Goal: Task Accomplishment & Management: Complete application form

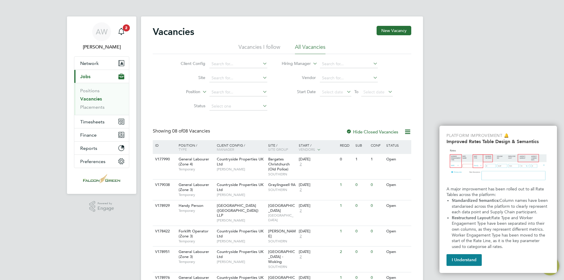
click at [95, 97] on link "Vacancies" at bounding box center [91, 99] width 22 height 6
click at [199, 161] on span "General Labourer (Zone 4)" at bounding box center [194, 162] width 31 height 10
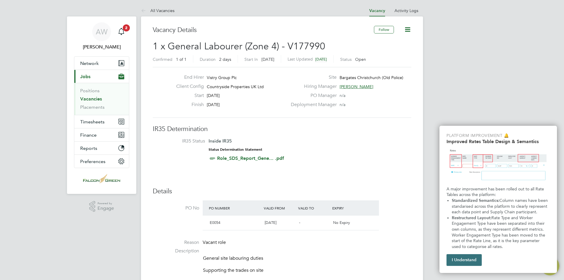
click at [471, 256] on button "I Understand" at bounding box center [463, 260] width 35 height 12
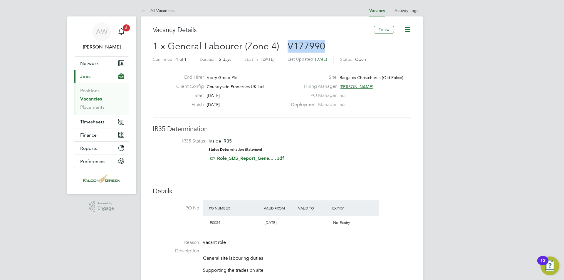
drag, startPoint x: 315, startPoint y: 45, endPoint x: 286, endPoint y: 44, distance: 28.5
click at [286, 44] on h2 "1 x General Labourer (Zone 4) - V177990 Confirmed 1 of 1 Duration 2 days Start …" at bounding box center [282, 52] width 258 height 25
copy span "V177990"
click at [369, 116] on div "End Hirer Vistry Group Plc Client Config Countryside Properties UK Ltd Start 28…" at bounding box center [282, 92] width 258 height 51
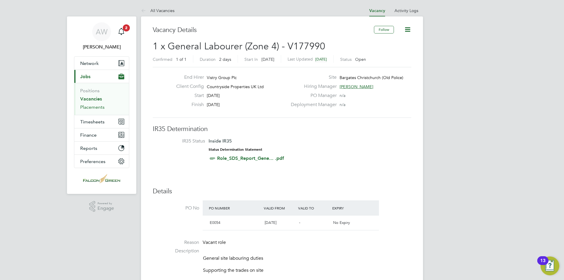
click at [95, 106] on link "Placements" at bounding box center [92, 107] width 24 height 6
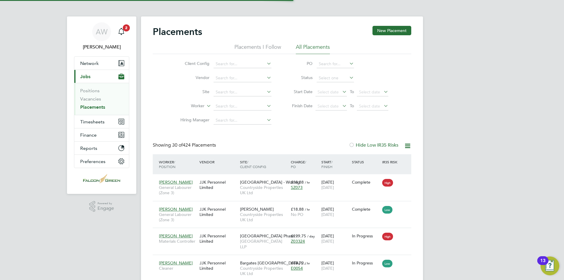
scroll to position [22, 51]
click at [248, 95] on input at bounding box center [242, 92] width 58 height 8
click at [239, 90] on input at bounding box center [242, 92] width 58 height 8
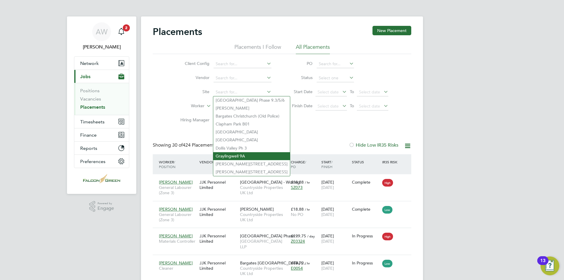
click at [238, 152] on li "Graylingwell 9A" at bounding box center [251, 156] width 77 height 8
type input "Graylingwell 9A"
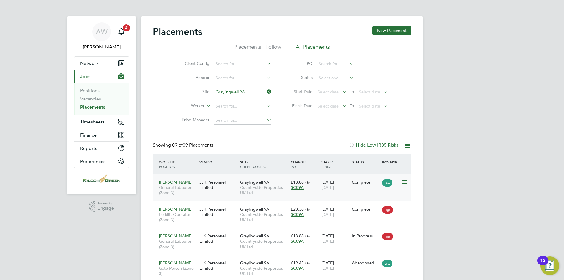
click at [406, 182] on icon at bounding box center [404, 182] width 6 height 7
click at [186, 186] on span "General Labourer (Zone 3)" at bounding box center [178, 190] width 38 height 11
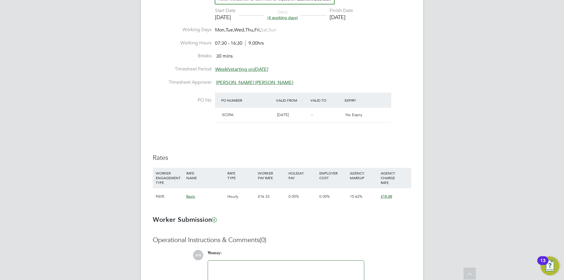
scroll to position [180, 0]
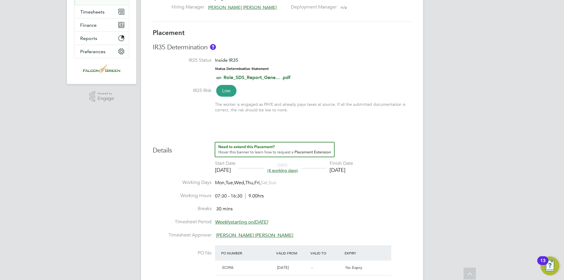
drag, startPoint x: 419, startPoint y: 146, endPoint x: 421, endPoint y: 143, distance: 3.7
click at [421, 143] on div "Placement Details Follow BF Blake Farthing m: 07775491700 Placement ID P291606 …" at bounding box center [282, 200] width 282 height 587
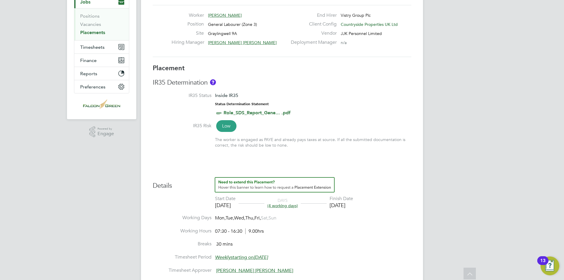
scroll to position [0, 0]
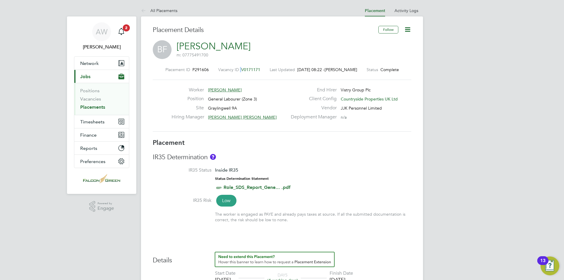
drag, startPoint x: 257, startPoint y: 69, endPoint x: 239, endPoint y: 68, distance: 18.0
click at [236, 68] on div "Vacancy ID V0171171" at bounding box center [239, 69] width 42 height 5
click at [95, 98] on link "Vacancies" at bounding box center [90, 99] width 21 height 6
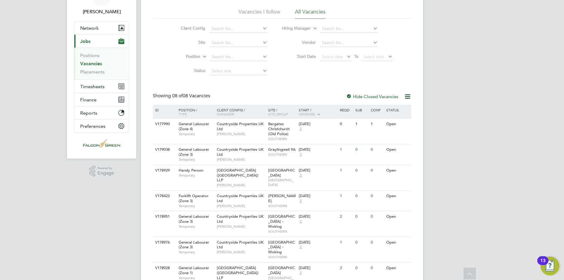
scroll to position [47, 0]
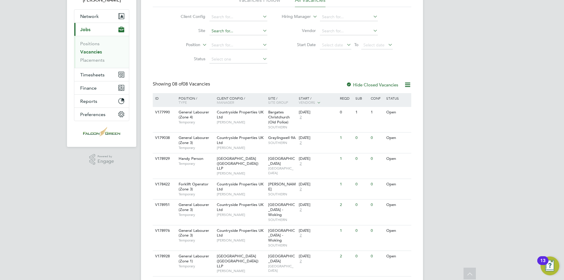
click at [260, 31] on input at bounding box center [238, 31] width 58 height 8
click at [231, 91] on li "Graylingwell 9A" at bounding box center [247, 95] width 77 height 8
type input "Graylingwell 9A"
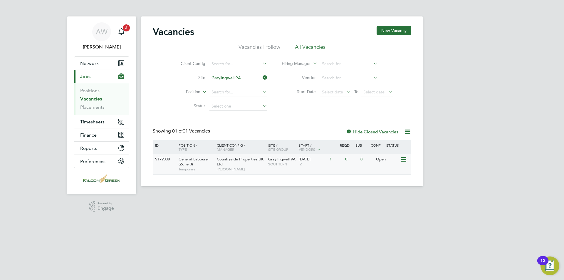
click at [403, 158] on icon at bounding box center [403, 159] width 6 height 7
click at [391, 169] on li "View Details" at bounding box center [389, 173] width 34 height 8
click at [102, 63] on button "Network" at bounding box center [101, 63] width 55 height 13
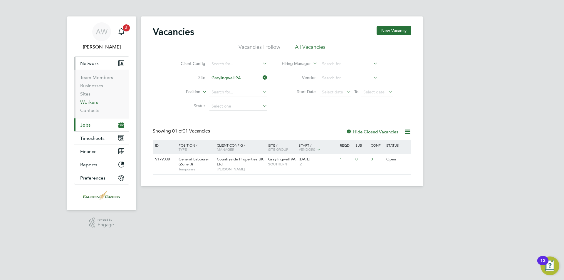
click at [90, 101] on link "Workers" at bounding box center [89, 102] width 18 height 6
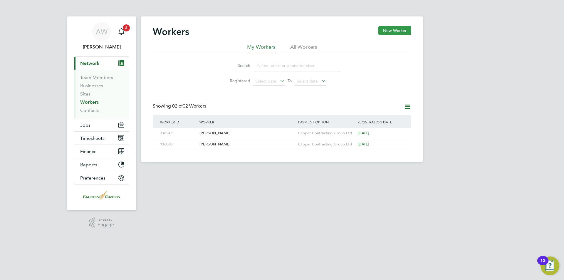
click at [390, 31] on button "New Worker" at bounding box center [394, 30] width 33 height 9
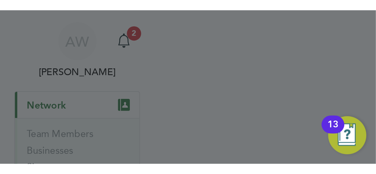
scroll to position [497, 155]
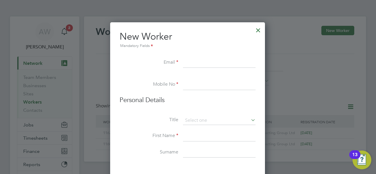
click at [206, 59] on input at bounding box center [219, 63] width 73 height 11
paste input "Oskar.sokolowski00@gmail.com"
type input "Oskar.sokolowski00@gmail.com"
click at [186, 87] on input at bounding box center [219, 85] width 73 height 11
paste input "Oskar.sokolowski00@gmail.com"
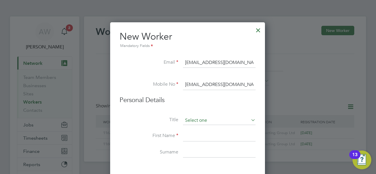
type input "Oskar.sokolowski00@gmail.com"
click at [191, 120] on input at bounding box center [219, 120] width 73 height 9
click at [196, 126] on li "Mr" at bounding box center [219, 129] width 73 height 8
type input "Mr"
click at [193, 135] on input at bounding box center [219, 136] width 73 height 11
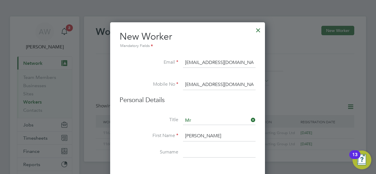
type input "Oskar"
click at [196, 149] on input at bounding box center [219, 152] width 73 height 11
type input "Sokolowski"
drag, startPoint x: 218, startPoint y: 158, endPoint x: 213, endPoint y: 157, distance: 4.8
click at [218, 157] on li "Surname Sokolowski" at bounding box center [188, 155] width 136 height 16
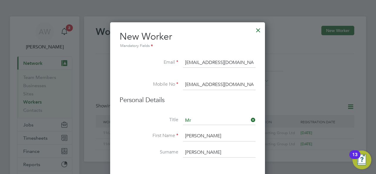
click at [197, 144] on li "First Name Oskar" at bounding box center [188, 139] width 136 height 16
click at [162, 161] on li "Surname Sokolowski" at bounding box center [188, 155] width 136 height 16
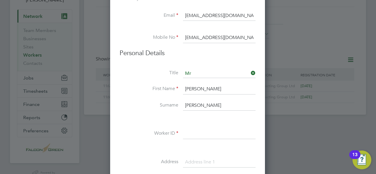
scroll to position [59, 0]
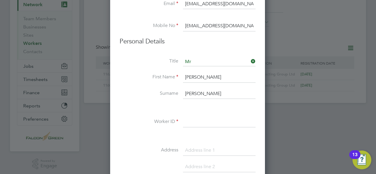
click at [188, 120] on input at bounding box center [219, 122] width 73 height 11
type input "118469"
click at [194, 148] on input at bounding box center [219, 150] width 73 height 11
type input "Flat 3, Arlington Mews"
click at [198, 162] on input at bounding box center [219, 167] width 73 height 11
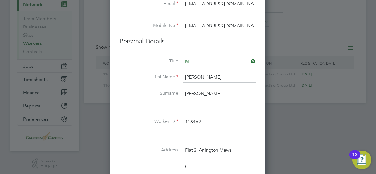
scroll to position [514, 155]
click at [250, 162] on input "Chichester" at bounding box center [219, 167] width 73 height 11
type input "Chichester"
click at [248, 147] on input "Flat 3, Arlington Mews" at bounding box center [219, 150] width 73 height 11
click at [125, 154] on li "Address Flat 3, Arlington Mews" at bounding box center [188, 153] width 136 height 16
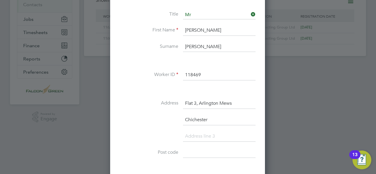
scroll to position [117, 0]
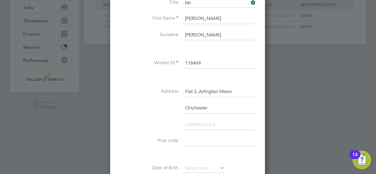
click at [191, 141] on input at bounding box center [219, 141] width 73 height 11
drag, startPoint x: 208, startPoint y: 142, endPoint x: 182, endPoint y: 142, distance: 26.1
click at [182, 142] on li "Post code PO21 1FE" at bounding box center [188, 144] width 136 height 16
type input "PO21 1FE"
click at [157, 153] on li at bounding box center [188, 155] width 136 height 6
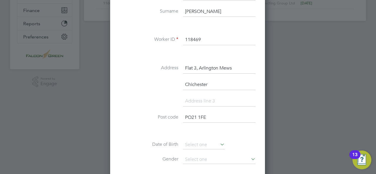
scroll to position [153, 0]
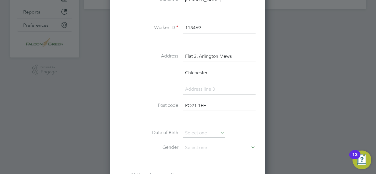
click at [219, 133] on icon at bounding box center [219, 133] width 0 height 8
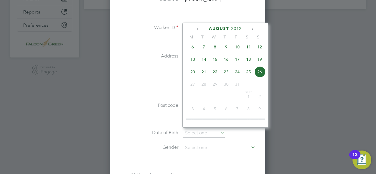
click at [203, 75] on span "21" at bounding box center [203, 71] width 11 height 11
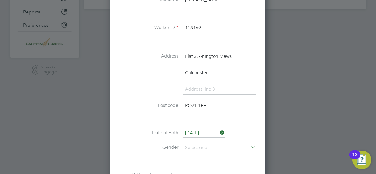
click at [203, 132] on input "21 Aug 2012" at bounding box center [204, 133] width 42 height 9
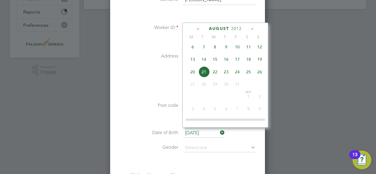
click at [220, 29] on span "August" at bounding box center [219, 28] width 20 height 5
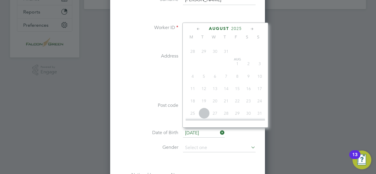
click at [237, 30] on span "2025" at bounding box center [236, 28] width 11 height 5
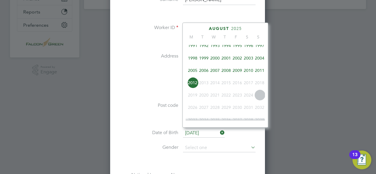
click at [258, 61] on span "2004" at bounding box center [259, 58] width 11 height 11
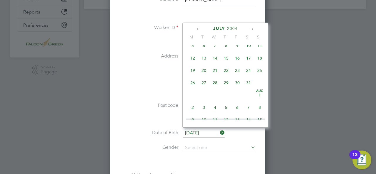
click at [214, 71] on span "21" at bounding box center [214, 70] width 11 height 11
type input "21 Jul 2004"
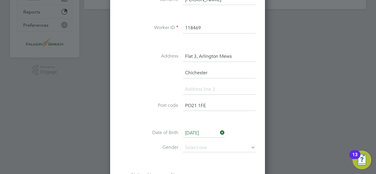
click at [206, 132] on input "21 Jul 2004" at bounding box center [204, 133] width 42 height 9
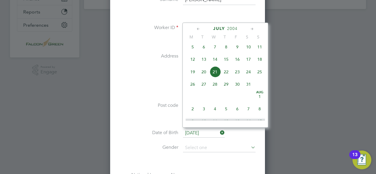
click at [221, 28] on span "July" at bounding box center [219, 28] width 12 height 5
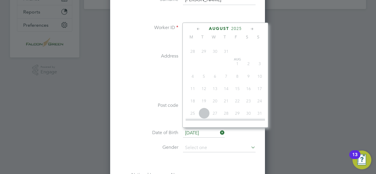
click at [251, 28] on icon at bounding box center [252, 29] width 6 height 6
click at [242, 28] on span "2025" at bounding box center [241, 28] width 11 height 5
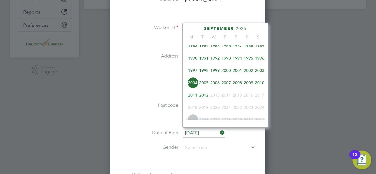
click at [192, 85] on span "2004" at bounding box center [192, 82] width 11 height 11
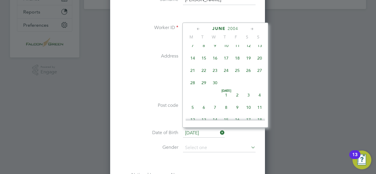
click at [250, 135] on li "Date of Birth 21 Jul 2004" at bounding box center [188, 136] width 136 height 15
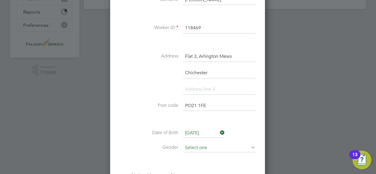
click at [243, 144] on input at bounding box center [219, 148] width 73 height 9
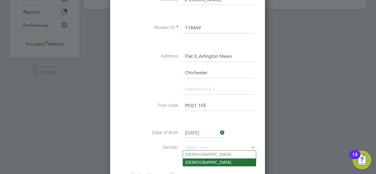
click at [200, 163] on li "Female" at bounding box center [219, 163] width 73 height 8
type input "Female"
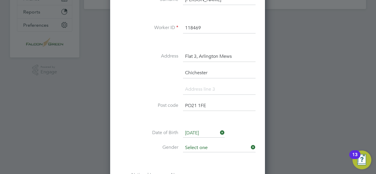
click at [202, 146] on input at bounding box center [219, 148] width 73 height 9
click at [196, 155] on li "[DEMOGRAPHIC_DATA]" at bounding box center [219, 155] width 73 height 8
type input "[DEMOGRAPHIC_DATA]"
click at [208, 154] on li "Gender Male" at bounding box center [188, 151] width 136 height 15
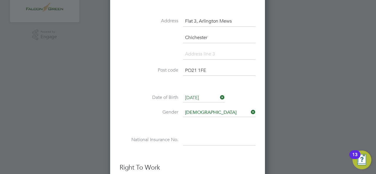
scroll to position [200, 0]
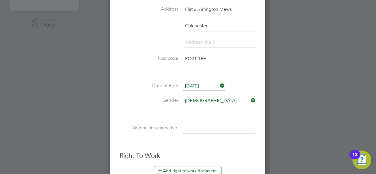
click at [214, 118] on div "Title Mr First Name Oskar Surname Sokolowski Worker ID 118469 Address Flat 3, A…" at bounding box center [188, 31] width 136 height 229
click at [193, 123] on input at bounding box center [219, 128] width 73 height 11
paste input "SK777828A"
type input "SK 77 78 28 A"
click at [239, 152] on h3 "Right To Work" at bounding box center [188, 156] width 136 height 9
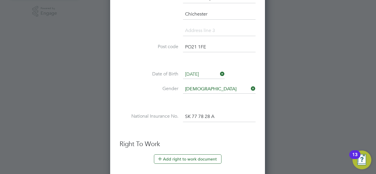
scroll to position [223, 0]
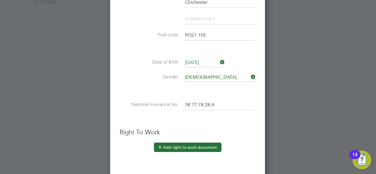
click at [189, 143] on button "Add right to work document" at bounding box center [188, 147] width 68 height 9
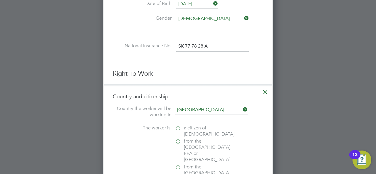
scroll to position [294, 0]
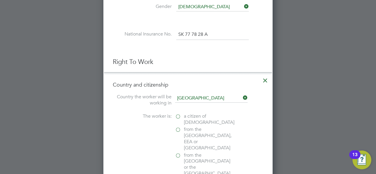
click at [176, 129] on label "from the EU, EEA or Switzerland" at bounding box center [204, 139] width 59 height 24
click at [0, 0] on input "from the EU, EEA or Switzerland" at bounding box center [0, 0] width 0 height 0
click at [251, 152] on div "from the Channel Islands or the Isle of Man" at bounding box center [219, 165] width 88 height 26
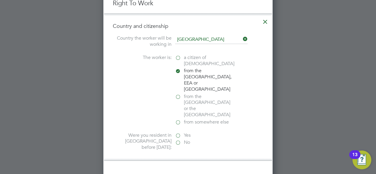
scroll to position [364, 0]
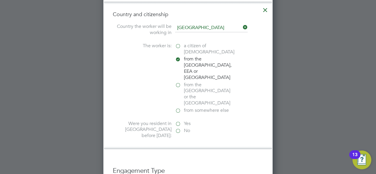
click at [179, 121] on label "Yes" at bounding box center [204, 124] width 59 height 6
click at [0, 0] on input "Yes" at bounding box center [0, 0] width 0 height 0
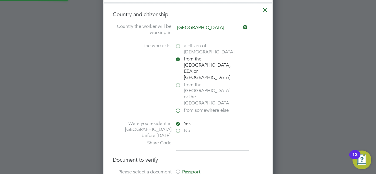
scroll to position [665, 169]
click at [188, 125] on li "Country and citizenship Country the worker will be working in United Kingdom Th…" at bounding box center [188, 97] width 168 height 190
click at [182, 140] on input at bounding box center [212, 145] width 73 height 11
click at [174, 129] on li "Country and citizenship Country the worker will be working in United Kingdom Th…" at bounding box center [188, 97] width 168 height 190
click at [181, 140] on input at bounding box center [212, 145] width 73 height 11
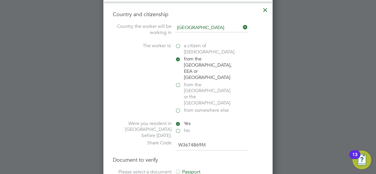
type input "W3674B69M"
click at [178, 169] on div at bounding box center [178, 172] width 6 height 6
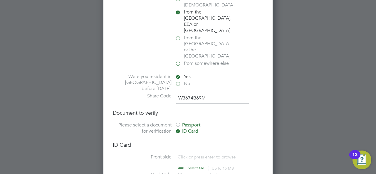
scroll to position [423, 0]
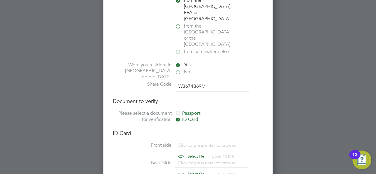
click at [179, 142] on input "file" at bounding box center [201, 151] width 92 height 18
type input "C:\fakepath\Oskar Sokolowski Pasport.jpg"
click at [182, 142] on input "file" at bounding box center [201, 151] width 92 height 18
type input "C:\fakepath\Oskar Sokolowski Pasport.jpg"
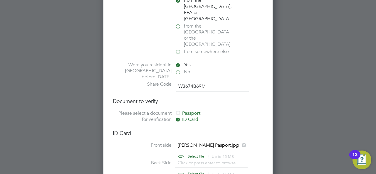
type input "E"
type input "2925607"
click at [260, 102] on li "Country and citizenship Country the worker will be working in United Kingdom Th…" at bounding box center [188, 80] width 168 height 275
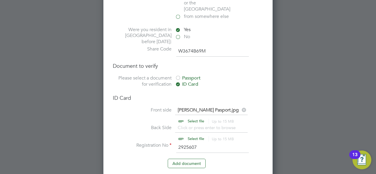
scroll to position [470, 0]
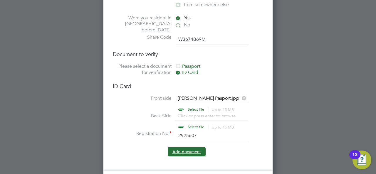
click at [196, 147] on button "Add document" at bounding box center [187, 151] width 38 height 9
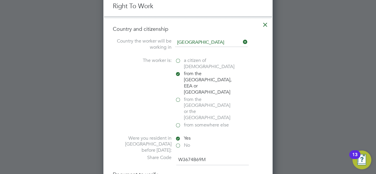
scroll to position [555, 155]
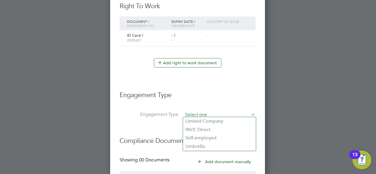
click at [213, 116] on input at bounding box center [219, 115] width 73 height 8
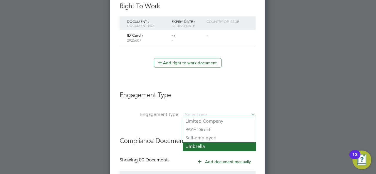
click at [200, 146] on li "Umbrella" at bounding box center [219, 146] width 73 height 9
type input "Umbrella"
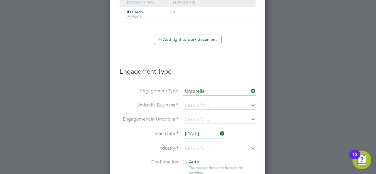
scroll to position [385, 0]
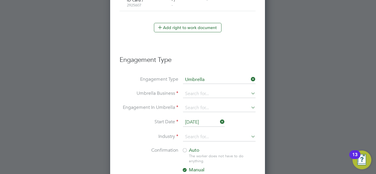
click at [250, 92] on icon at bounding box center [250, 93] width 0 height 8
click at [200, 149] on li "Clipper Contracting Group Ltd" at bounding box center [231, 151] width 96 height 9
type input "Clipper Contracting Group Ltd"
click at [202, 108] on input at bounding box center [219, 108] width 73 height 8
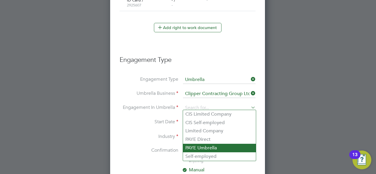
click at [203, 150] on li "PAYE Umbrella" at bounding box center [219, 148] width 73 height 9
type input "PAYE Umbrella"
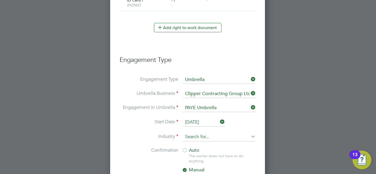
click at [223, 135] on input at bounding box center [219, 137] width 73 height 9
click at [235, 139] on li "Con struction" at bounding box center [219, 143] width 73 height 8
type input "Construction"
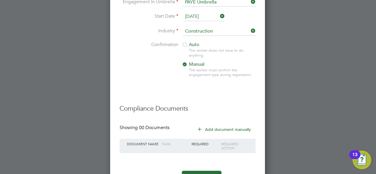
scroll to position [502, 0]
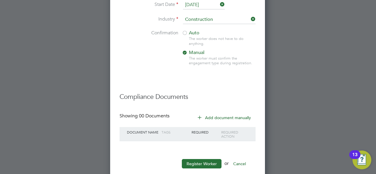
click at [199, 115] on icon at bounding box center [199, 117] width 4 height 4
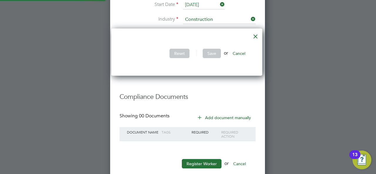
scroll to position [48, 153]
click at [259, 38] on div at bounding box center [255, 35] width 11 height 11
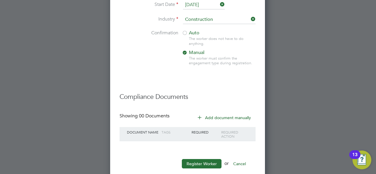
click at [213, 116] on button "Add document manually" at bounding box center [225, 117] width 62 height 9
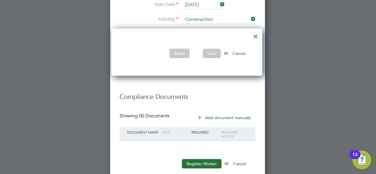
click at [256, 37] on div at bounding box center [255, 35] width 11 height 11
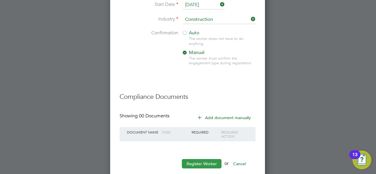
click at [204, 163] on button "Register Worker" at bounding box center [202, 163] width 40 height 9
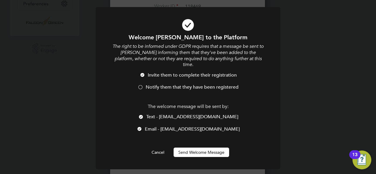
scroll to position [663, 155]
click at [203, 148] on button "Send Welcome Message" at bounding box center [201, 152] width 55 height 9
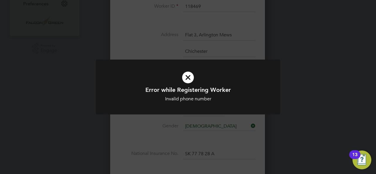
click at [199, 85] on icon at bounding box center [188, 77] width 153 height 23
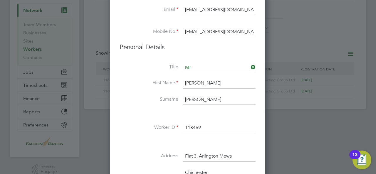
scroll to position [41, 0]
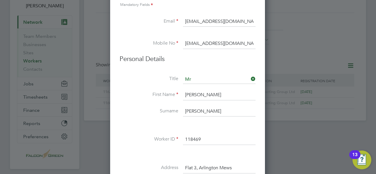
drag, startPoint x: 254, startPoint y: 44, endPoint x: 245, endPoint y: 44, distance: 8.5
drag, startPoint x: 252, startPoint y: 44, endPoint x: 144, endPoint y: 56, distance: 107.9
type input "07785639802"
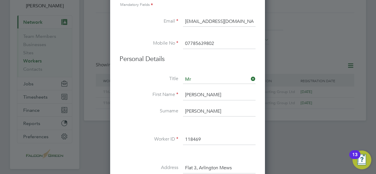
click at [135, 151] on li at bounding box center [188, 154] width 136 height 6
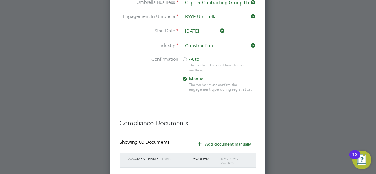
scroll to position [511, 0]
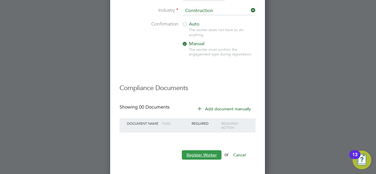
click at [191, 151] on button "Register Worker" at bounding box center [202, 154] width 40 height 9
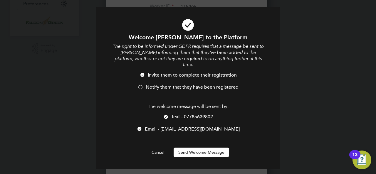
click at [193, 149] on button "Send Welcome Message" at bounding box center [201, 152] width 55 height 9
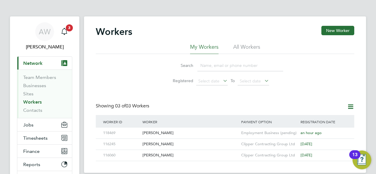
click at [368, 67] on div "AW Anna West Notifications 3 Applications: Current page: Network Team Members B…" at bounding box center [188, 118] width 376 height 236
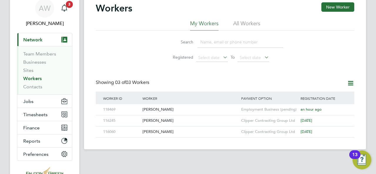
scroll to position [12, 0]
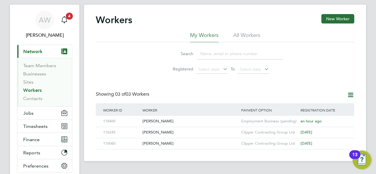
click at [301, 45] on div "Search Registered Select date To Select date" at bounding box center [225, 59] width 258 height 34
click at [33, 52] on span "Network" at bounding box center [32, 52] width 19 height 6
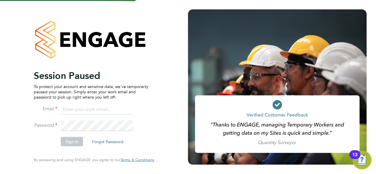
type input "[PERSON_NAME][EMAIL_ADDRESS][PERSON_NAME][DOMAIN_NAME]"
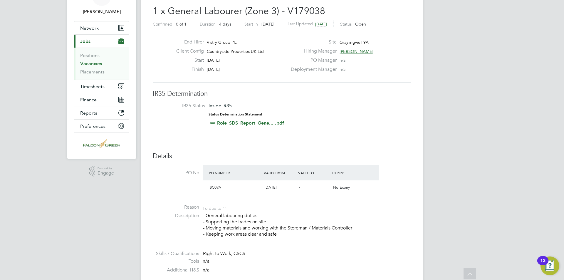
scroll to position [23, 0]
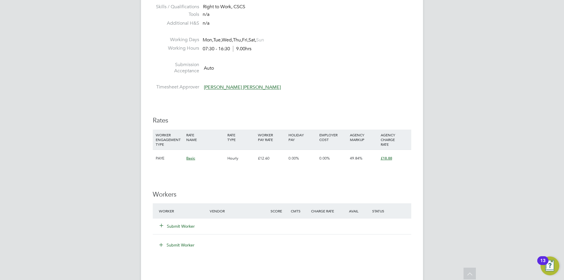
scroll to position [294, 0]
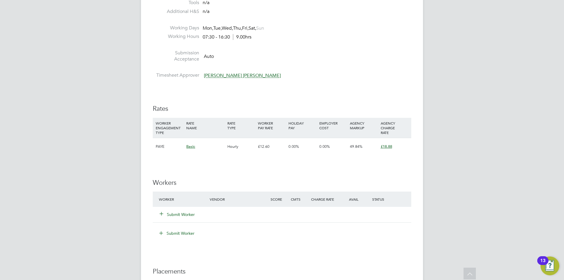
click at [194, 213] on button "Submit Worker" at bounding box center [177, 214] width 35 height 6
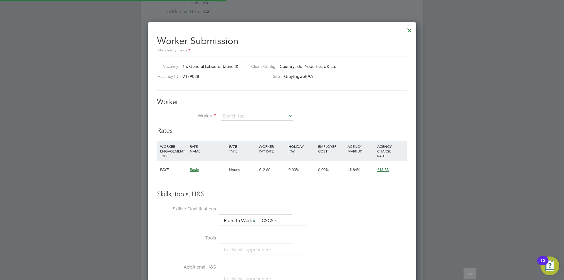
scroll to position [356, 269]
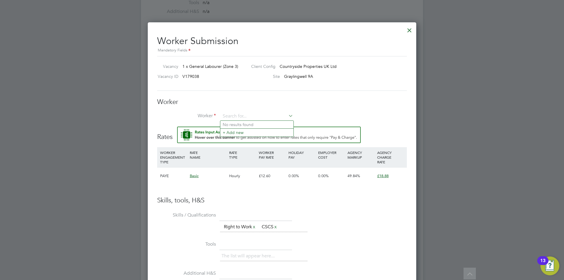
click at [408, 31] on div at bounding box center [409, 28] width 11 height 11
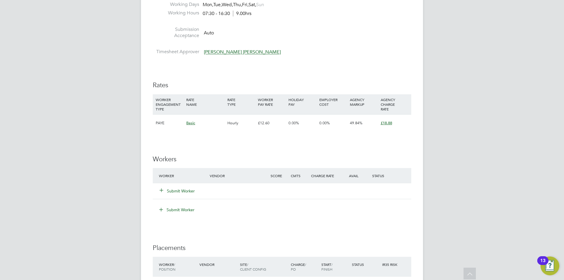
scroll to position [329, 0]
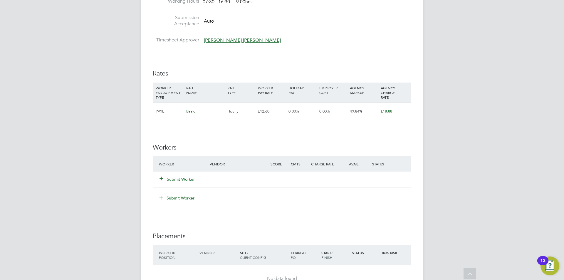
click at [177, 181] on button "Submit Worker" at bounding box center [177, 179] width 35 height 6
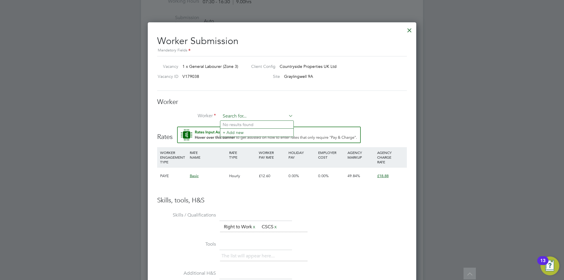
click at [226, 117] on input at bounding box center [257, 116] width 73 height 9
click at [234, 122] on li "Oska r Sokolowski (118469)" at bounding box center [256, 125] width 73 height 8
type input "Oskar Sokolowski (118469)"
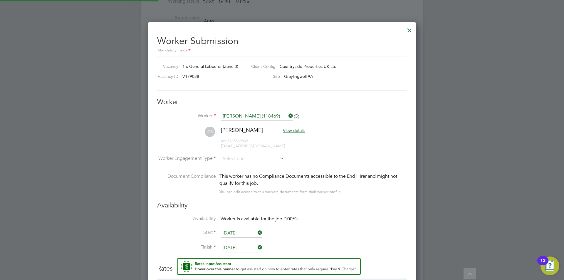
scroll to position [494, 269]
click at [252, 157] on input at bounding box center [253, 159] width 64 height 9
click at [233, 173] on li "PAYE" at bounding box center [252, 175] width 64 height 8
type input "PAYE"
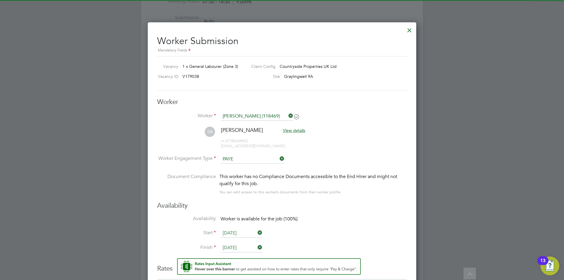
click at [346, 157] on li "Worker Engagement Type PAYE" at bounding box center [282, 164] width 250 height 18
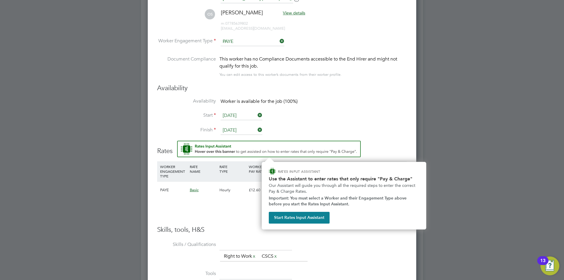
scroll to position [458, 0]
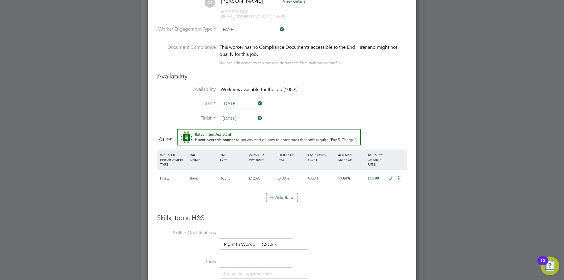
click at [225, 199] on div "Add Rate" at bounding box center [282, 197] width 250 height 9
click at [391, 179] on icon at bounding box center [390, 178] width 7 height 5
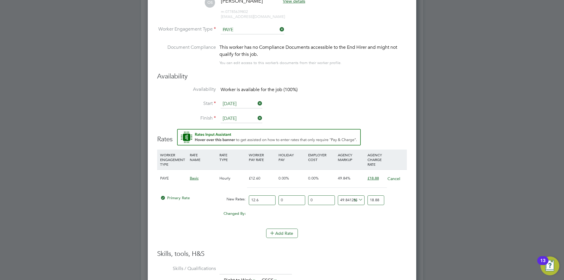
drag, startPoint x: 263, startPoint y: 201, endPoint x: 239, endPoint y: 198, distance: 24.5
click at [239, 198] on div "Primary Rate New Rates: 12.6 0 n/a 0 n/a 49.84126984126984 0 % 18.88" at bounding box center [282, 200] width 250 height 16
type input "1"
type input "1.4984126984126984"
type input "16"
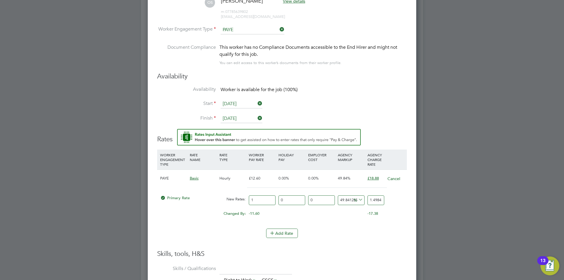
type input "23.974603174603175"
type input "16.3"
type input "24.424126984126985"
type input "16.33"
type input "24.469079365079367"
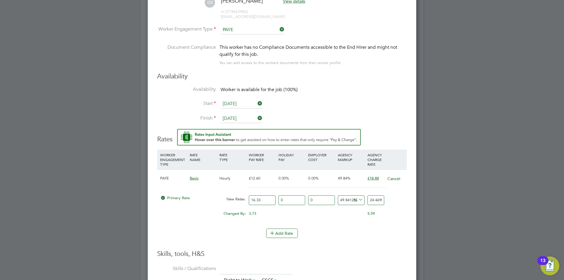
type input "16.33"
drag, startPoint x: 369, startPoint y: 199, endPoint x: 410, endPoint y: 200, distance: 41.4
click at [410, 201] on div "Worker Submission Mandatory Fields Vacancy 1 x General Labourer (Zone 3) Client…" at bounding box center [282, 165] width 268 height 545
type input "-93.87630128597672"
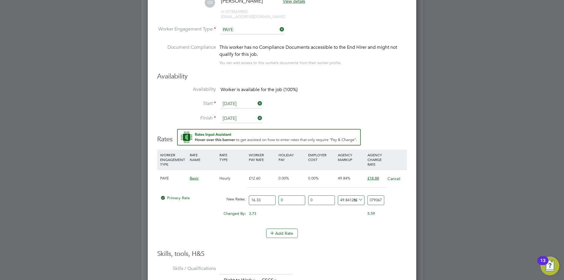
type input "1"
type input "16.350275566442132"
type input "19"
type input "-93.87630128597672"
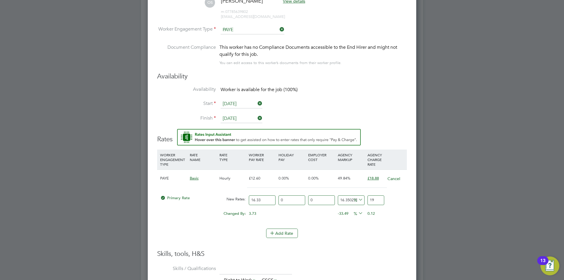
type input "1"
type input "10.22657685241886"
type input "18"
type input "15.125535823637478"
type input "18.8"
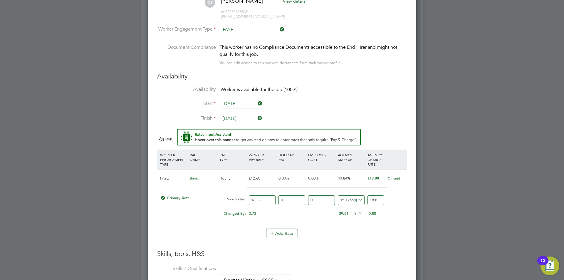
type input "15.61543172075934"
type input "18.88"
click at [352, 233] on div "Add Rate" at bounding box center [282, 232] width 250 height 9
click at [287, 230] on button "Add Rate" at bounding box center [282, 232] width 32 height 9
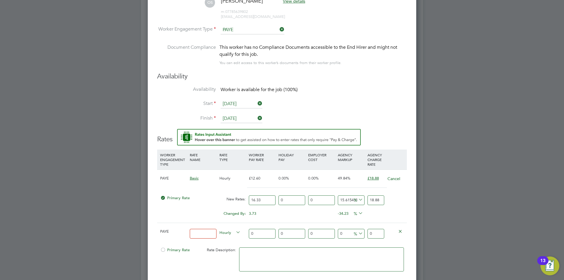
click at [400, 232] on icon at bounding box center [400, 231] width 4 height 4
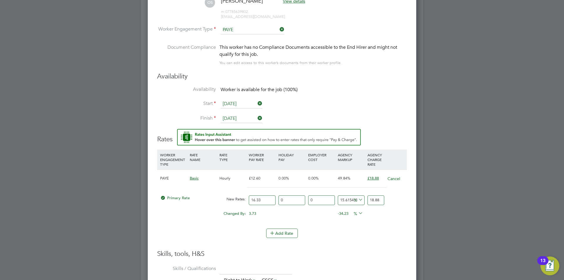
click at [376, 244] on li "WORKER ENGAGEMENT TYPE RATE NAME RATE TYPE WORKER PAY RATE HOLIDAY PAY EMPLOYER…" at bounding box center [282, 199] width 250 height 100
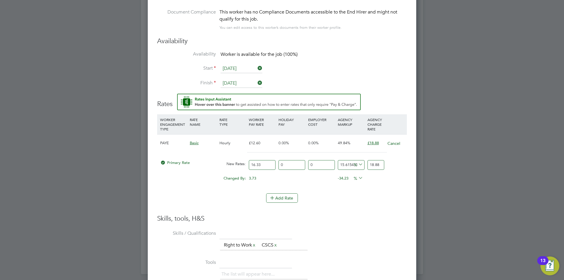
click at [261, 143] on div "£12.60" at bounding box center [262, 142] width 30 height 17
click at [265, 165] on input "16.33" at bounding box center [262, 165] width 27 height 10
click at [357, 177] on icon at bounding box center [357, 178] width 0 height 8
click at [356, 195] on li "£" at bounding box center [358, 192] width 14 height 8
click at [356, 179] on span "£" at bounding box center [357, 177] width 12 height 6
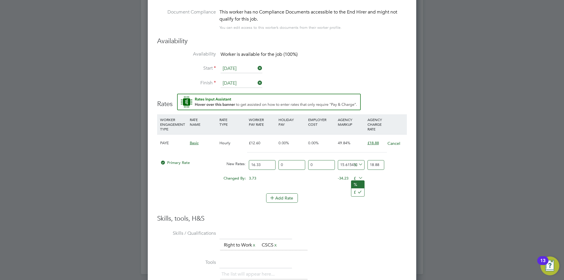
click at [356, 184] on li "%" at bounding box center [357, 185] width 13 height 8
click at [278, 195] on button "Add Rate" at bounding box center [282, 197] width 32 height 9
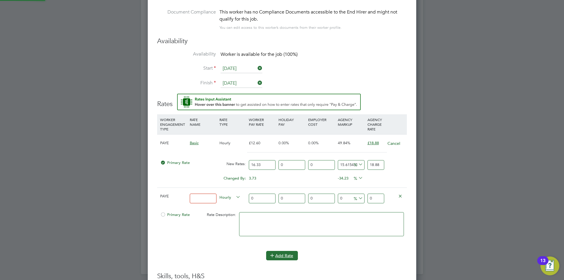
scroll to position [603, 269]
click at [284, 251] on ul "WORKER ENGAGEMENT TYPE RATE NAME RATE TYPE WORKER PAY RATE HOLIDAY PAY EMPLOYER…" at bounding box center [282, 190] width 250 height 152
click at [291, 252] on button "Add Rate" at bounding box center [282, 255] width 32 height 9
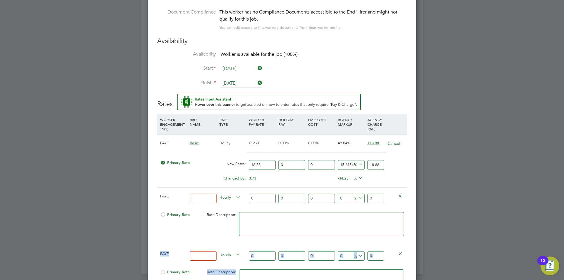
click at [400, 195] on icon at bounding box center [400, 196] width 4 height 4
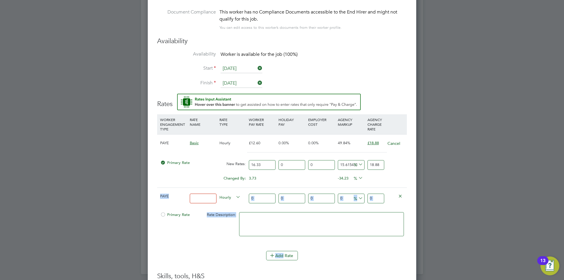
scroll to position [603, 269]
click at [399, 195] on icon at bounding box center [400, 196] width 4 height 4
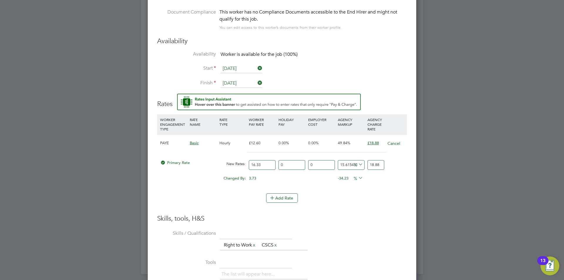
click at [359, 214] on h3 "Skills, tools, H&S" at bounding box center [282, 218] width 250 height 9
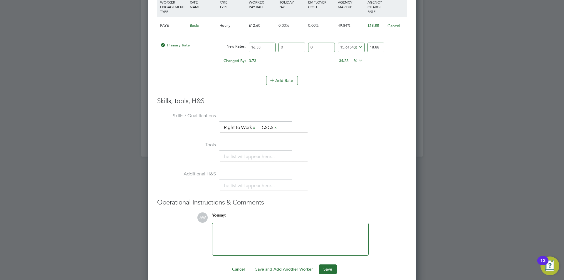
scroll to position [616, 0]
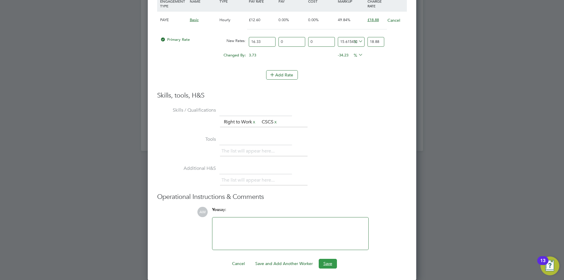
click at [325, 262] on button "Save" at bounding box center [328, 263] width 18 height 9
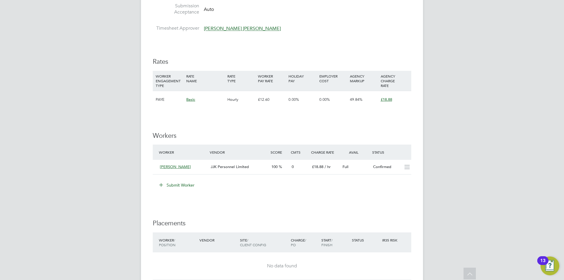
scroll to position [352, 0]
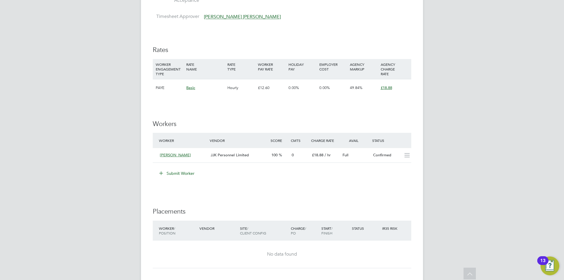
click at [401, 85] on div "£18.88" at bounding box center [394, 87] width 31 height 17
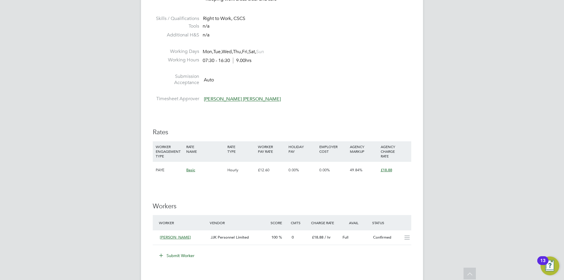
scroll to position [282, 0]
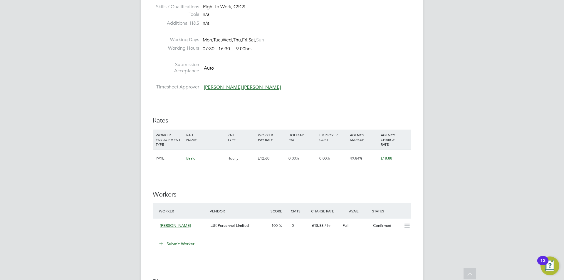
click at [386, 156] on span "£18.88" at bounding box center [386, 158] width 11 height 5
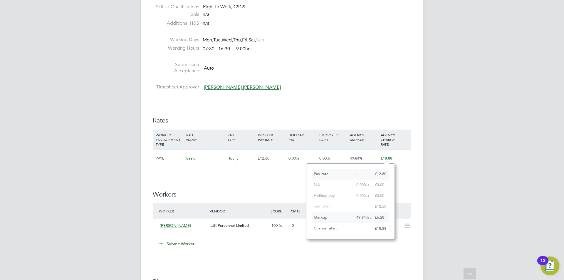
click at [253, 177] on div "IR35 Determination IR35 Status Inside IR35 Status Determination Statement Role_…" at bounding box center [282, 158] width 258 height 630
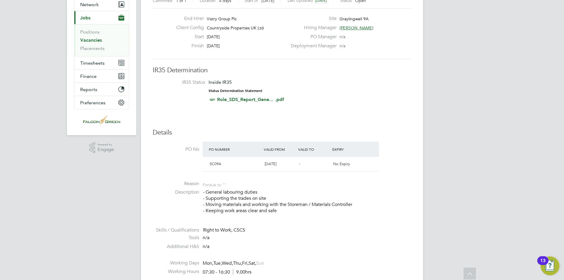
scroll to position [0, 0]
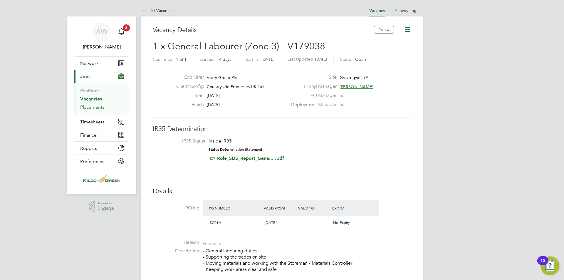
click at [98, 106] on link "Placements" at bounding box center [92, 107] width 24 height 6
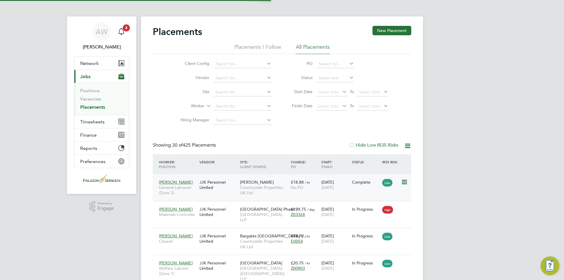
scroll to position [6, 28]
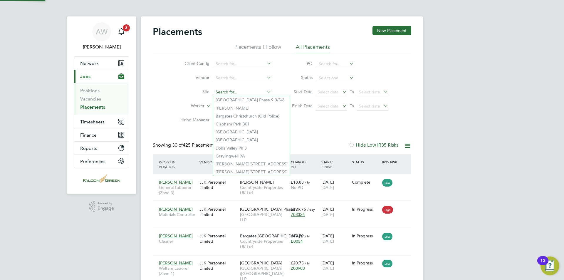
click at [264, 93] on input at bounding box center [242, 92] width 58 height 8
click at [234, 152] on li "Graylingwell 9A" at bounding box center [251, 156] width 77 height 8
type input "Graylingwell 9A"
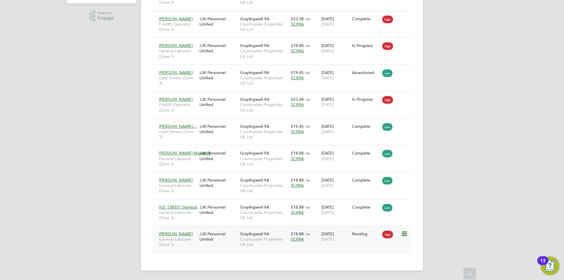
click at [403, 233] on icon at bounding box center [404, 233] width 6 height 7
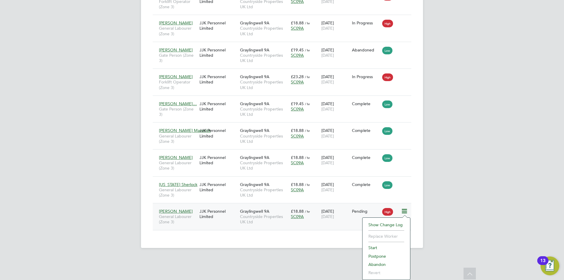
click at [208, 224] on div "Oskar Sokolowski General Labourer (Zone 3) JJK Personnel Limited Graylingwell 9…" at bounding box center [282, 216] width 258 height 27
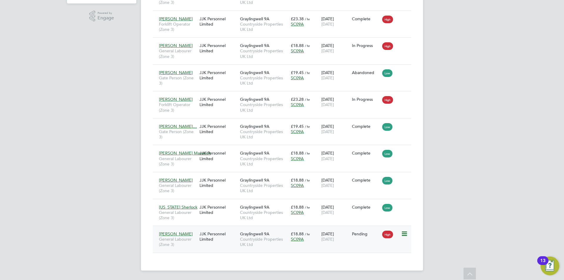
click at [172, 235] on span "Oskar Sokolowski" at bounding box center [176, 233] width 34 height 5
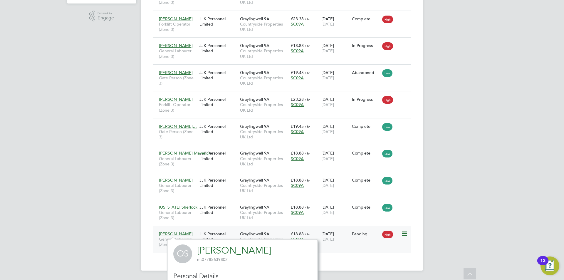
click at [406, 231] on icon at bounding box center [404, 233] width 6 height 7
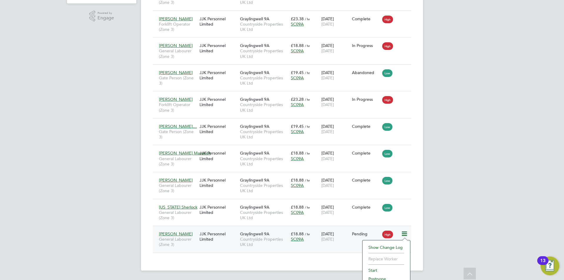
click at [386, 246] on li "Show change log" at bounding box center [386, 247] width 42 height 8
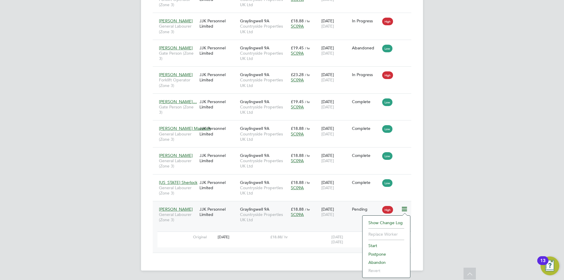
click at [227, 212] on div "JJK Personnel Limited" at bounding box center [218, 211] width 41 height 16
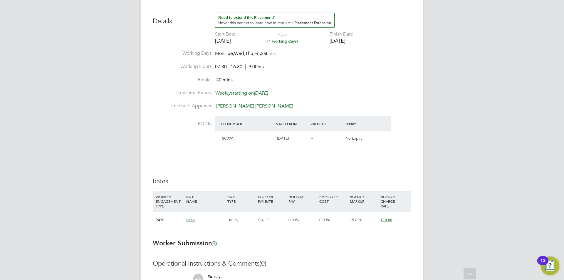
scroll to position [258, 0]
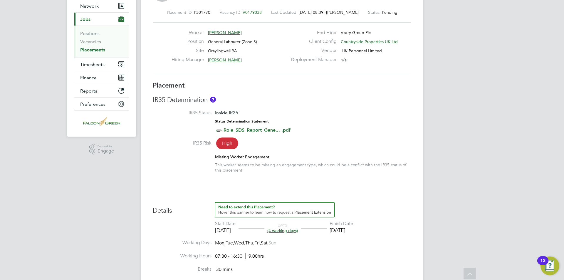
click at [496, 131] on div "AW [PERSON_NAME] Notifications 3 Applications: Network Team Members Businesses …" at bounding box center [282, 253] width 564 height 621
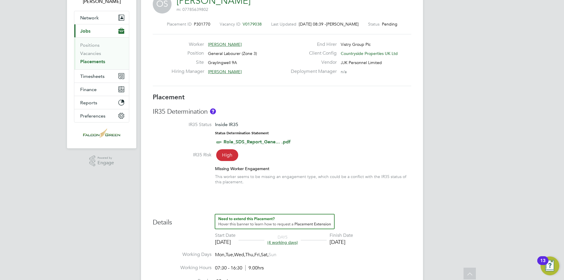
scroll to position [0, 0]
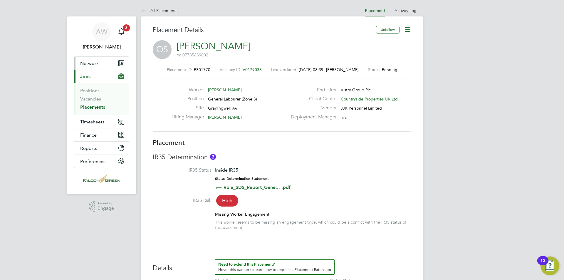
click at [86, 65] on span "Network" at bounding box center [89, 63] width 18 height 6
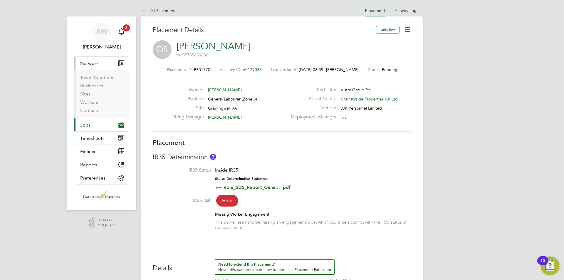
click at [93, 106] on li "Workers" at bounding box center [102, 103] width 44 height 8
click at [90, 104] on link "Workers" at bounding box center [89, 102] width 18 height 6
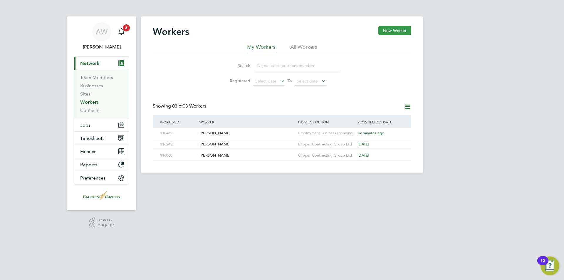
click at [389, 34] on button "New Worker" at bounding box center [394, 30] width 33 height 9
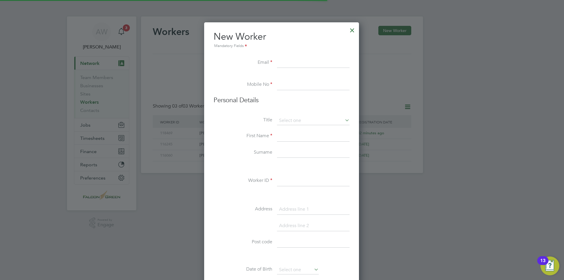
scroll to position [500, 156]
paste input "[EMAIL_ADDRESS][DOMAIN_NAME]"
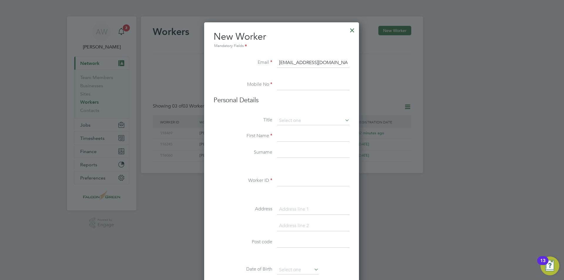
type input "[EMAIL_ADDRESS][DOMAIN_NAME]"
click at [293, 85] on input at bounding box center [313, 85] width 73 height 11
paste input "07806787555"
type input "07806787555"
click at [292, 119] on input at bounding box center [313, 120] width 73 height 9
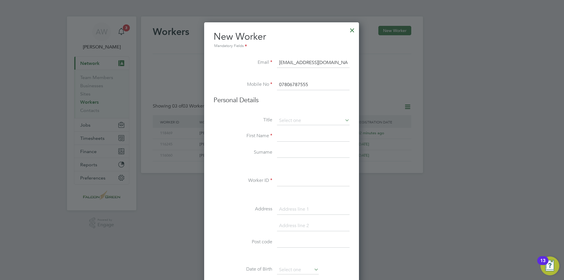
click at [297, 130] on li "Mr" at bounding box center [313, 129] width 73 height 8
type input "Mr"
click at [290, 139] on input at bounding box center [313, 136] width 73 height 11
type input "Kieron"
click at [287, 148] on input at bounding box center [313, 152] width 73 height 11
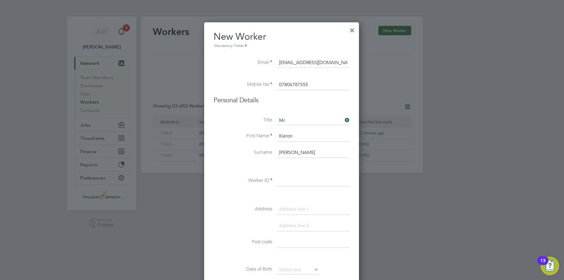
type input "[PERSON_NAME]"
click at [291, 182] on input at bounding box center [313, 181] width 73 height 11
paste input "118425"
type input "118425"
click at [298, 208] on input at bounding box center [313, 209] width 73 height 11
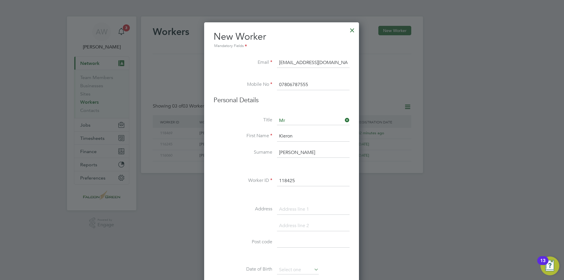
paste input "Address [STREET_ADDRESS]"
drag, startPoint x: 348, startPoint y: 209, endPoint x: 330, endPoint y: 208, distance: 17.6
click at [330, 208] on input "Address [STREET_ADDRESS]" at bounding box center [313, 209] width 73 height 11
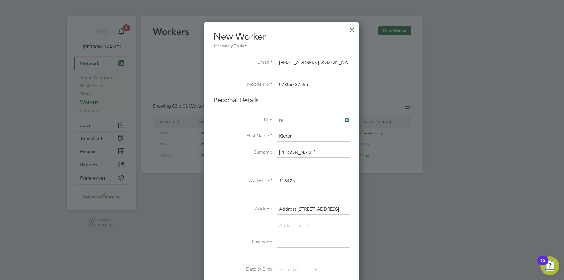
type input "Address [STREET_ADDRESS]"
click at [282, 244] on input at bounding box center [313, 242] width 73 height 11
paste input "SO50 4GT"
type input "SO50 4GT"
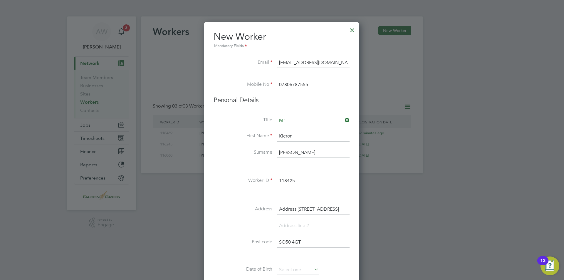
click at [297, 221] on input at bounding box center [313, 226] width 73 height 11
type input "Boyottwood"
drag, startPoint x: 327, startPoint y: 209, endPoint x: 419, endPoint y: 195, distance: 93.2
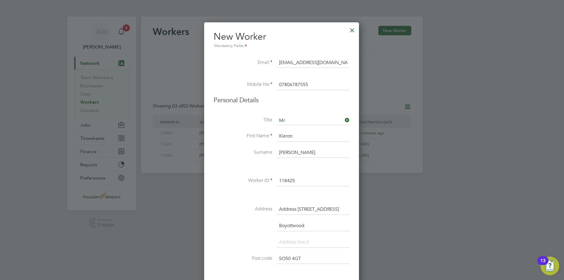
click at [419, 173] on div "Workers New Worker My Workers All Workers Search Registered Select date To Sele…" at bounding box center [282, 94] width 282 height 157
type input "Address 17 lawn road"
click at [297, 243] on input at bounding box center [313, 242] width 73 height 11
click at [338, 244] on input "Eastleigh" at bounding box center [313, 242] width 73 height 11
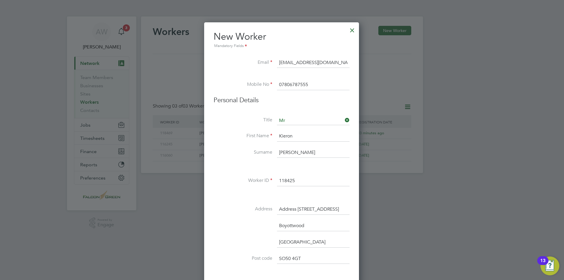
type input "Eastleigh"
click at [335, 269] on div "Title Mr First Name Kieron Surname Scott Worker ID 118425 Address Address 17 la…" at bounding box center [281, 230] width 136 height 229
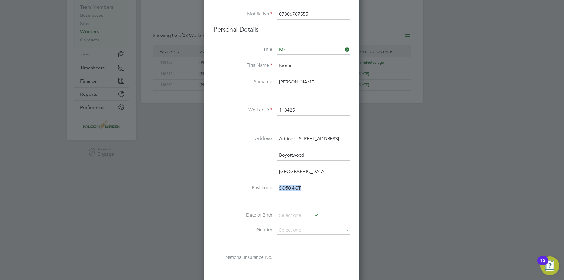
scroll to position [82, 0]
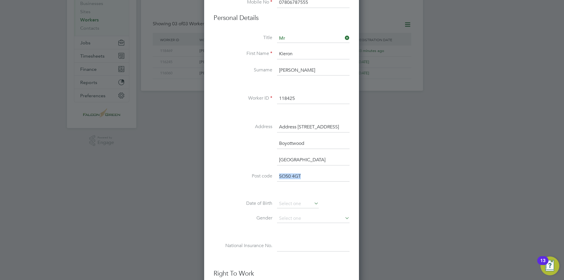
click at [313, 205] on icon at bounding box center [313, 203] width 0 height 8
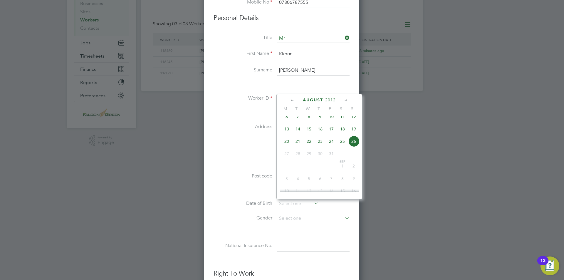
click at [315, 98] on span "August" at bounding box center [313, 99] width 20 height 5
click at [344, 100] on icon at bounding box center [346, 100] width 6 height 6
click at [332, 100] on span "2025" at bounding box center [335, 99] width 11 height 5
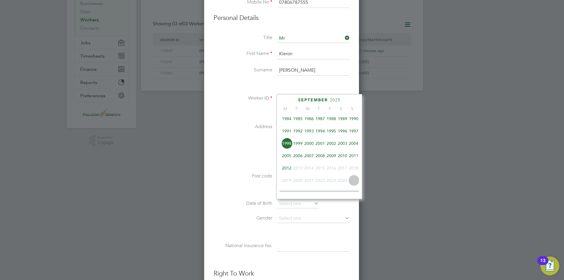
scroll to position [127, 0]
click at [322, 121] on span "1980" at bounding box center [319, 118] width 11 height 11
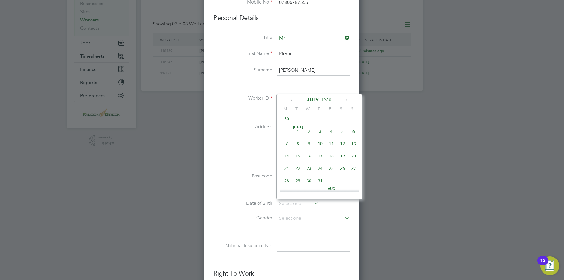
click at [285, 170] on span "21" at bounding box center [286, 168] width 11 height 11
type input "[DATE]"
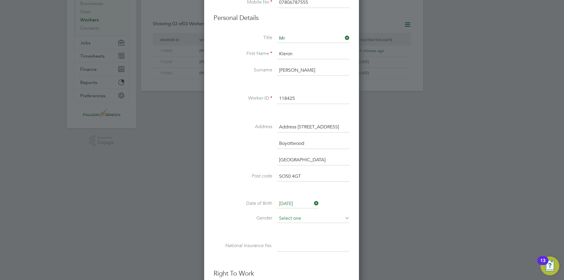
click at [295, 216] on input at bounding box center [313, 218] width 73 height 9
click at [293, 232] on li "[DEMOGRAPHIC_DATA]" at bounding box center [313, 235] width 73 height 8
type input "[DEMOGRAPHIC_DATA]"
click at [282, 245] on input at bounding box center [313, 246] width 73 height 11
click at [282, 246] on input at bounding box center [313, 246] width 73 height 11
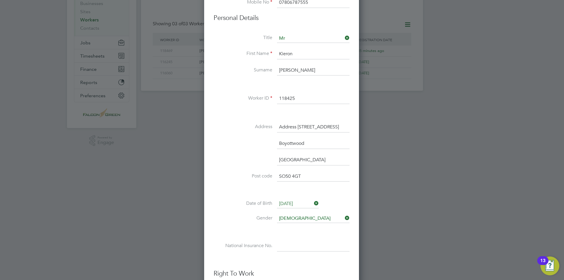
paste input "Js660427d"
type input "JS 66 04 27 D"
click at [308, 264] on ul "New Worker Mandatory Fields Email Kieronscott80@gmail.com Mobile No 07806787555…" at bounding box center [281, 196] width 136 height 496
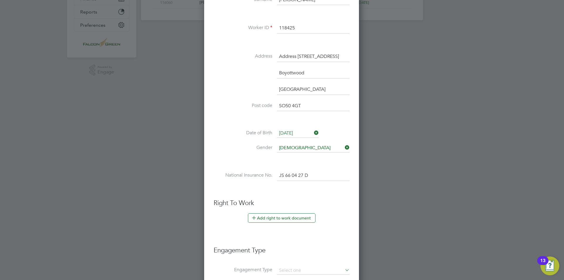
scroll to position [164, 0]
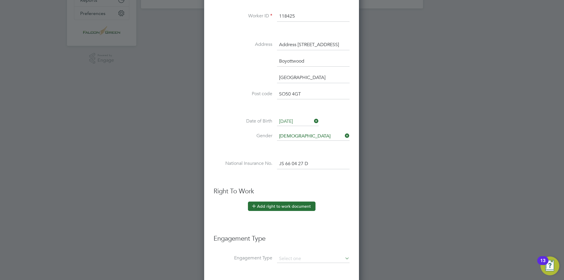
click at [280, 208] on button "Add right to work document" at bounding box center [282, 205] width 68 height 9
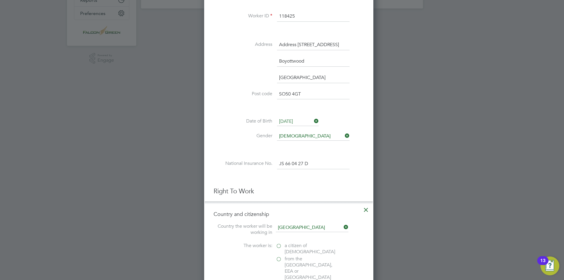
scroll to position [605, 169]
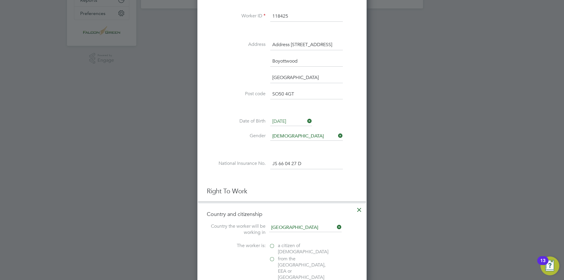
click at [342, 239] on at-rtw-residence "Country the worker will be working in United Kingdom The worker is: a citizen o…" at bounding box center [282, 268] width 150 height 91
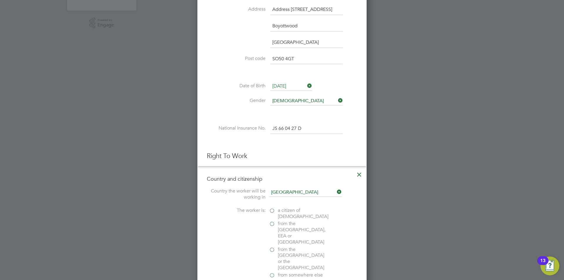
scroll to position [211, 0]
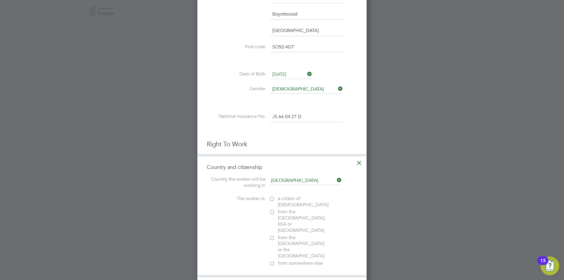
click at [285, 201] on span "a citizen of United Kingdom" at bounding box center [303, 202] width 51 height 12
click at [0, 0] on input "a citizen of United Kingdom" at bounding box center [0, 0] width 0 height 0
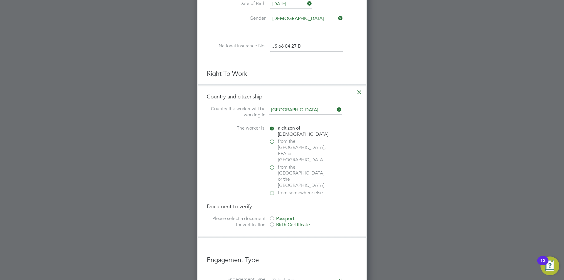
scroll to position [294, 0]
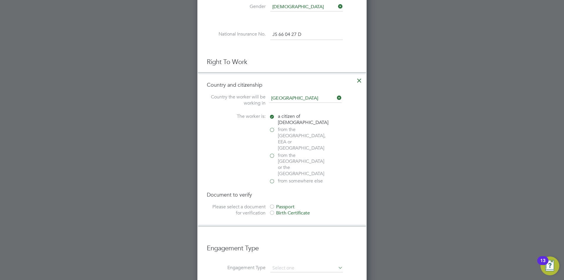
click at [276, 204] on div "Passport" at bounding box center [313, 207] width 88 height 6
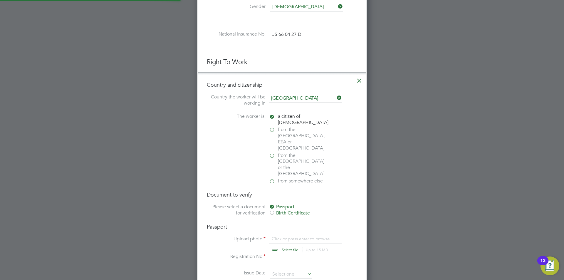
scroll to position [8, 73]
click at [284, 236] on input "file" at bounding box center [295, 245] width 92 height 18
type input "C:\fakepath\_Kieron Scott Passport - valid GB.jpg"
click at [350, 210] on div "Birth Certificate" at bounding box center [313, 213] width 88 height 6
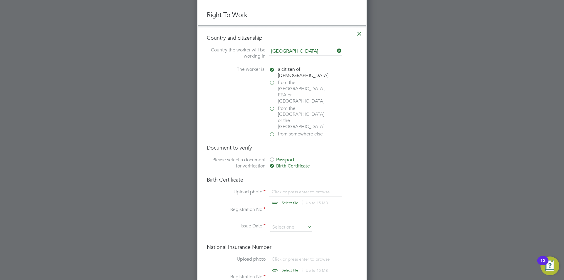
scroll to position [352, 0]
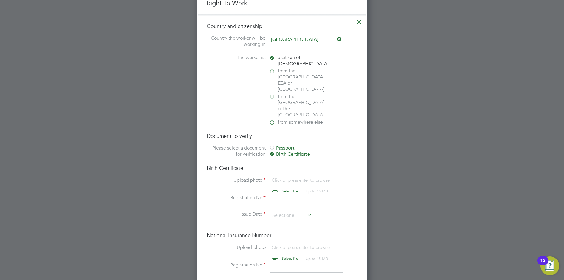
click at [489, 146] on div at bounding box center [282, 140] width 564 height 280
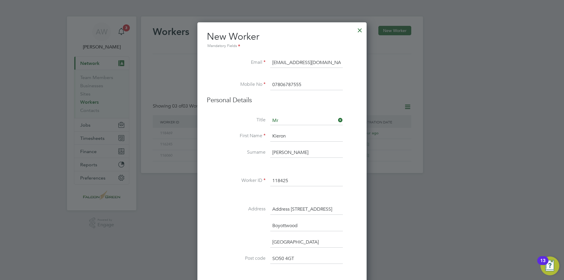
scroll to position [12, 0]
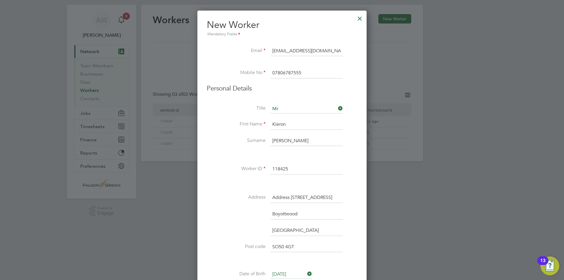
drag, startPoint x: 282, startPoint y: 172, endPoint x: 263, endPoint y: 171, distance: 18.9
click at [263, 171] on li "Worker ID 118425" at bounding box center [282, 172] width 150 height 16
click at [345, 201] on li "Address Address 17 lawn road" at bounding box center [282, 200] width 150 height 16
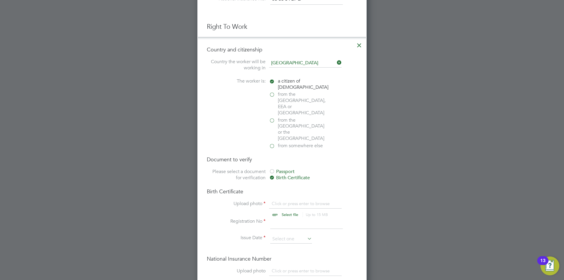
scroll to position [341, 0]
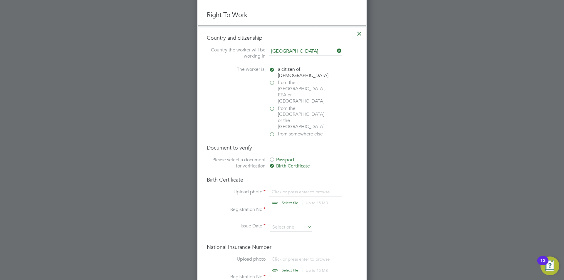
click at [275, 189] on input "file" at bounding box center [295, 198] width 92 height 18
type input "C:\fakepath\_Kieron Scott Passport - valid GB- Need clear copy (3).jpg"
click at [291, 206] on input at bounding box center [306, 211] width 73 height 11
type input "148439295"
click at [295, 223] on input at bounding box center [291, 227] width 42 height 9
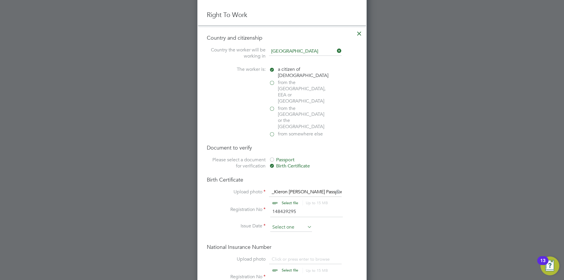
scroll to position [229, 0]
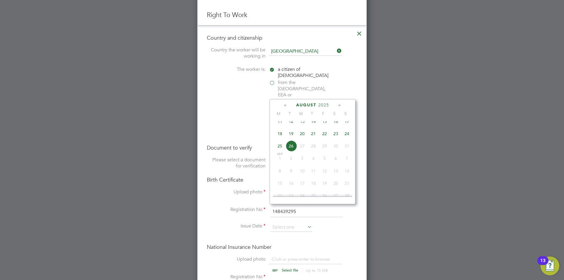
click at [284, 107] on icon at bounding box center [286, 105] width 6 height 6
click at [290, 176] on span "29" at bounding box center [290, 173] width 11 height 11
type input "29 Jul 2025"
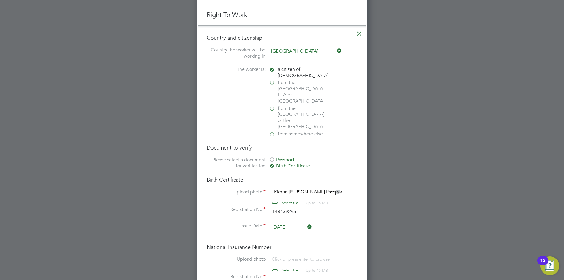
click at [297, 223] on input "29 Jul 2025" at bounding box center [291, 227] width 42 height 9
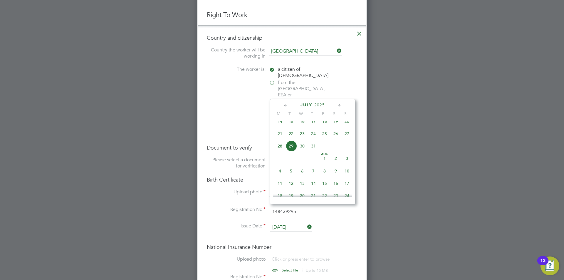
click at [319, 105] on span "2025" at bounding box center [319, 104] width 11 height 5
click at [350, 149] on span "2024" at bounding box center [346, 144] width 11 height 11
click at [337, 223] on li "Issue Date 29 Jul 2025" at bounding box center [282, 230] width 150 height 15
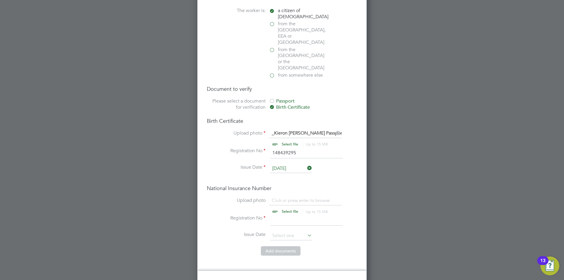
scroll to position [411, 0]
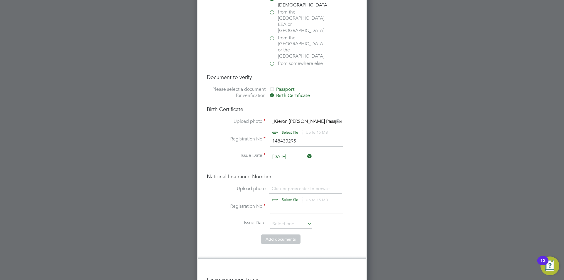
click at [285, 186] on input "file" at bounding box center [295, 195] width 92 height 18
click at [280, 186] on input "file" at bounding box center [295, 195] width 92 height 18
click at [274, 203] on input at bounding box center [306, 208] width 73 height 11
paste input "Js660427d"
type input "Js660427d"
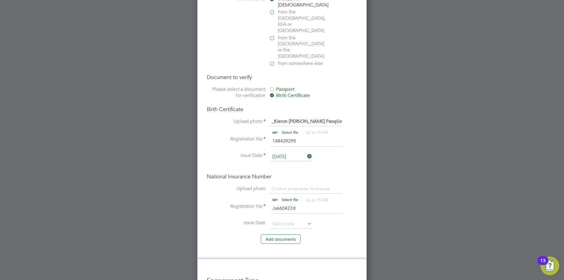
click at [345, 220] on li "Issue Date" at bounding box center [282, 227] width 150 height 15
drag, startPoint x: 345, startPoint y: 207, endPoint x: 318, endPoint y: 221, distance: 30.0
click at [318, 221] on ng-form "Birth Certificate Upload photo _Kieron Scott Passport - valid GB- Need clear co…" at bounding box center [282, 178] width 150 height 144
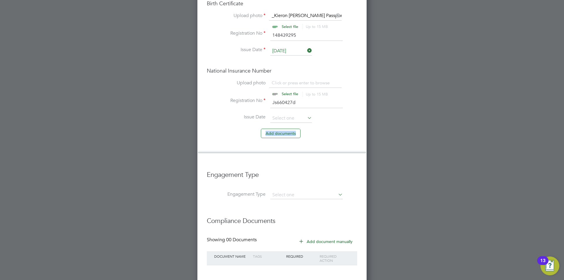
scroll to position [529, 0]
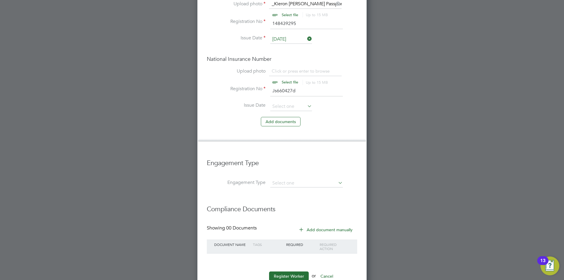
click at [310, 199] on h3 "Compliance Documents" at bounding box center [282, 206] width 150 height 14
click at [291, 117] on button "Add document s" at bounding box center [281, 121] width 40 height 9
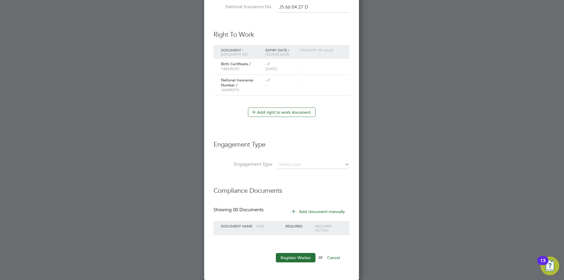
scroll to position [579, 156]
click at [291, 104] on li "Document / Document no. Expiry Date / Issuing Date Country of issue Birth Certi…" at bounding box center [281, 76] width 136 height 63
click at [338, 82] on icon at bounding box center [337, 80] width 6 height 7
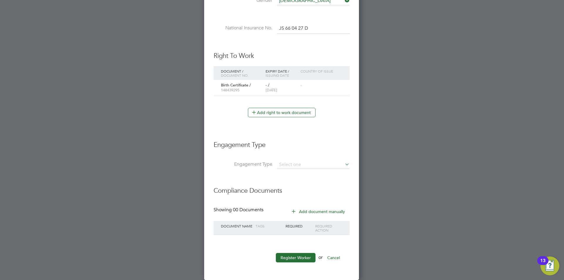
scroll to position [558, 156]
click at [294, 211] on icon at bounding box center [293, 211] width 4 height 4
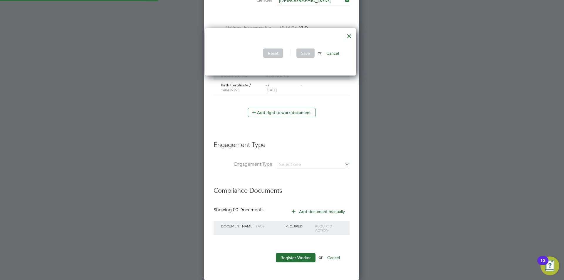
scroll to position [48, 154]
click at [351, 37] on div at bounding box center [349, 34] width 11 height 11
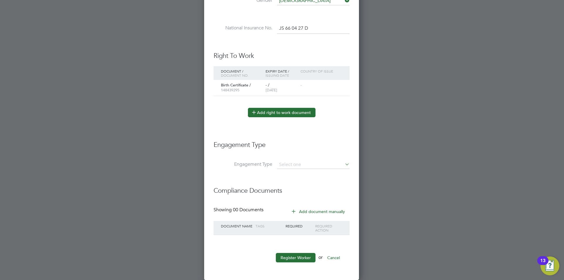
click at [277, 115] on button "Add right to work document" at bounding box center [282, 112] width 68 height 9
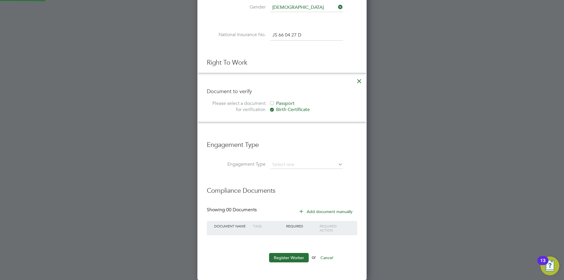
scroll to position [551, 169]
click at [312, 138] on h3 "Engagement Type" at bounding box center [282, 142] width 150 height 14
click at [358, 83] on icon at bounding box center [359, 79] width 11 height 11
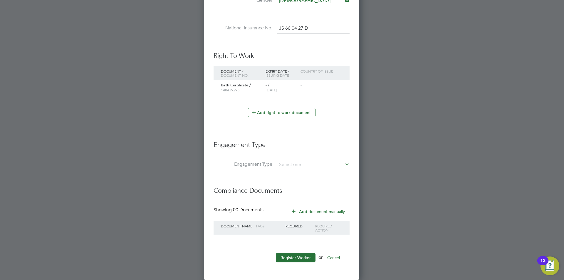
scroll to position [558, 156]
click at [345, 196] on li "Compliance Documents" at bounding box center [281, 194] width 136 height 26
click at [292, 211] on icon at bounding box center [293, 211] width 4 height 4
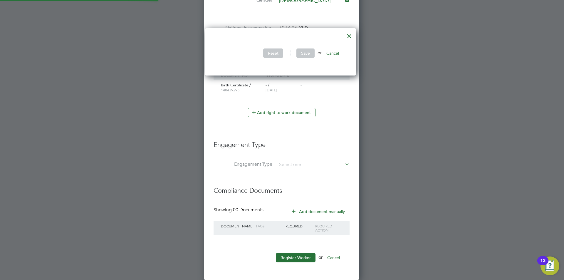
scroll to position [48, 154]
click at [354, 38] on div at bounding box center [349, 34] width 11 height 11
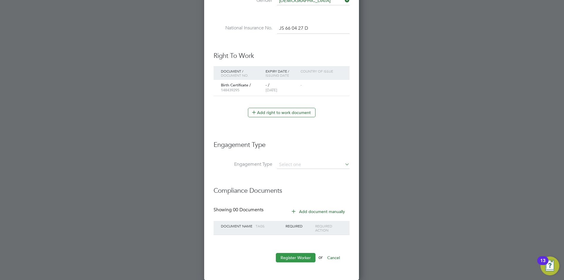
click at [307, 256] on button "Register Worker" at bounding box center [296, 257] width 40 height 9
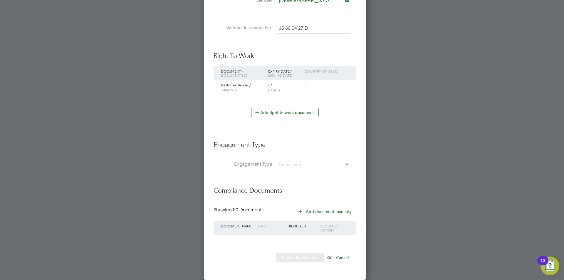
scroll to position [0, 0]
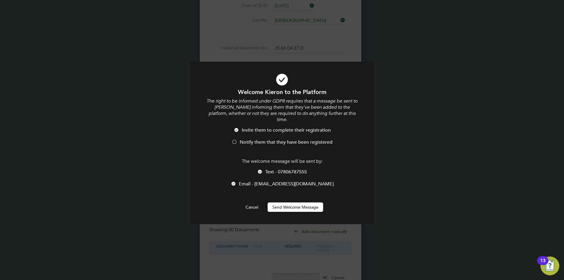
click at [299, 202] on button "Send Welcome Message" at bounding box center [295, 206] width 55 height 9
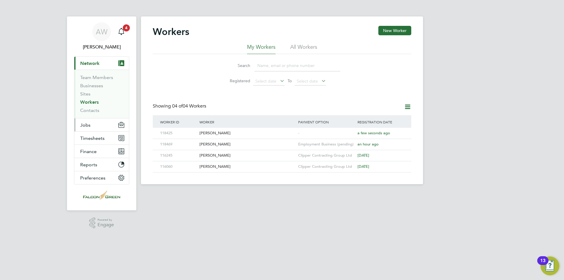
click at [93, 124] on button "Jobs" at bounding box center [101, 124] width 55 height 13
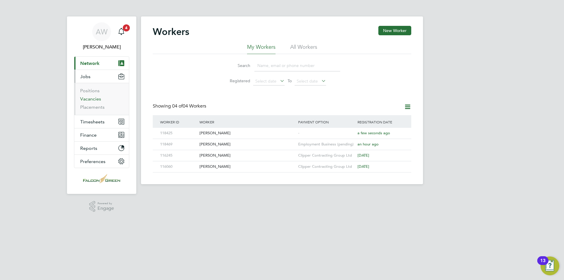
click at [89, 98] on link "Vacancies" at bounding box center [90, 99] width 21 height 6
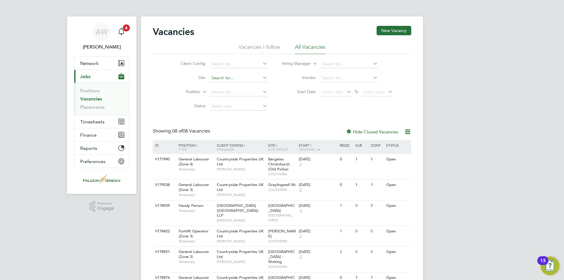
click at [260, 76] on input at bounding box center [238, 78] width 58 height 8
click at [225, 94] on li "[PERSON_NAME]" at bounding box center [247, 94] width 77 height 8
type input "[PERSON_NAME]"
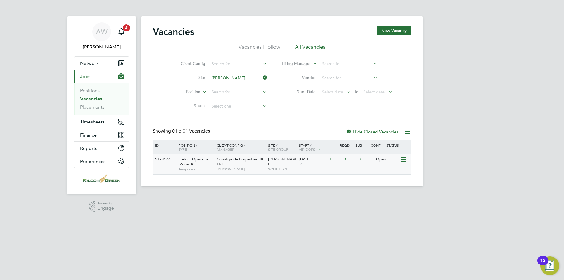
click at [198, 165] on div "Forklift Operator (Zone 3) Temporary" at bounding box center [194, 164] width 41 height 20
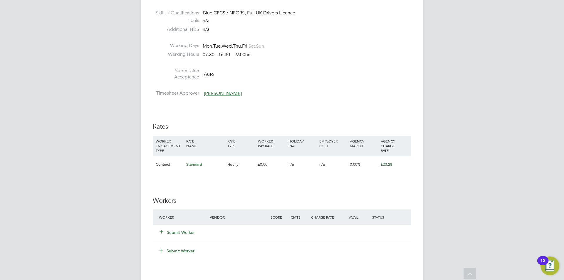
scroll to position [329, 0]
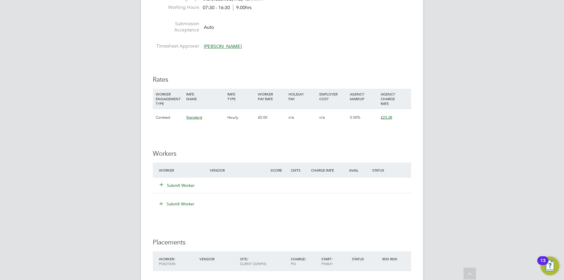
click at [192, 184] on button "Submit Worker" at bounding box center [177, 185] width 35 height 6
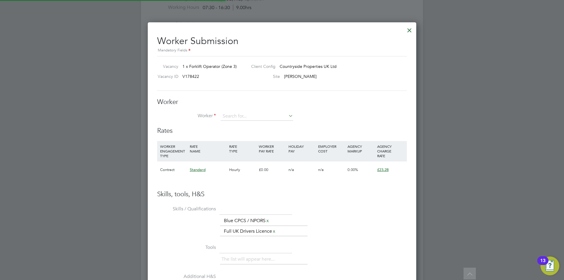
scroll to position [366, 269]
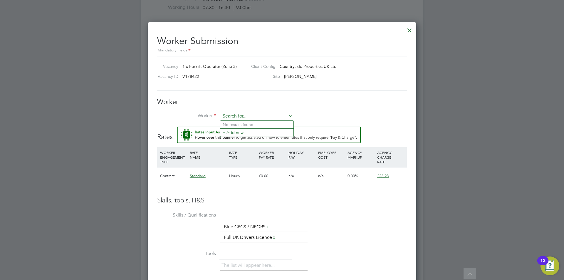
click at [232, 115] on input at bounding box center [257, 116] width 73 height 9
click at [244, 122] on li "[PERSON_NAME] on Sc [PERSON_NAME] (118425)" at bounding box center [269, 125] width 99 height 8
type input "[PERSON_NAME] (118425)"
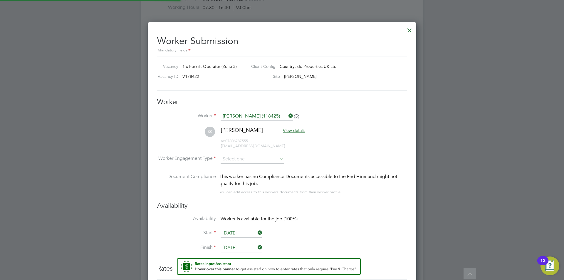
scroll to position [503, 269]
click at [351, 130] on li "KS [PERSON_NAME] View details m: 07806787555 [EMAIL_ADDRESS][DOMAIN_NAME]" at bounding box center [282, 141] width 250 height 28
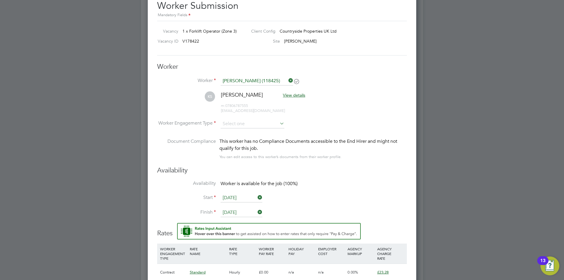
click at [508, 79] on div at bounding box center [282, 140] width 564 height 280
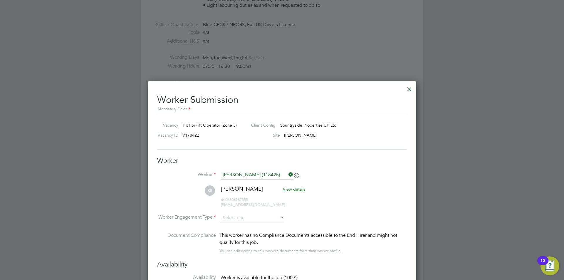
click at [410, 91] on div at bounding box center [409, 87] width 11 height 11
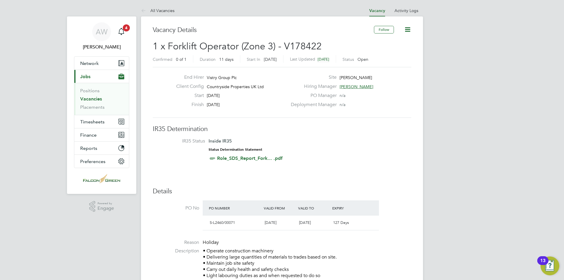
click at [95, 73] on button "Current page: Jobs" at bounding box center [101, 76] width 55 height 13
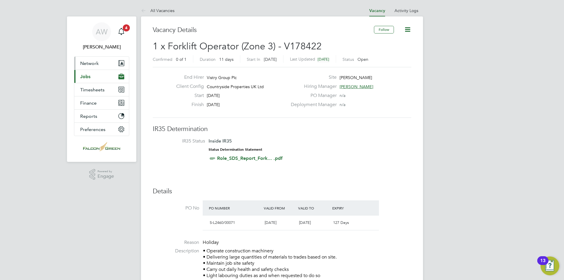
click at [100, 62] on button "Network" at bounding box center [101, 63] width 55 height 13
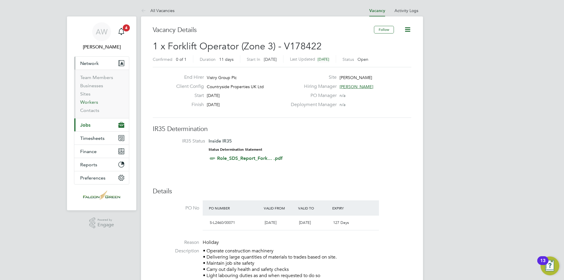
click at [89, 100] on link "Workers" at bounding box center [89, 102] width 18 height 6
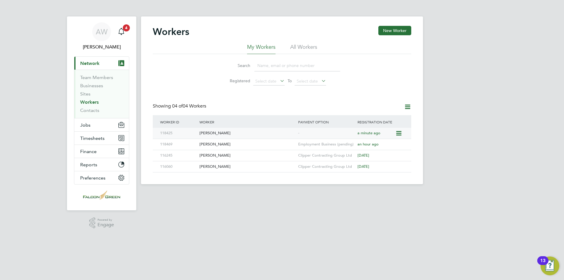
click at [396, 131] on icon at bounding box center [398, 133] width 6 height 7
click at [212, 131] on div "[PERSON_NAME]" at bounding box center [247, 133] width 99 height 11
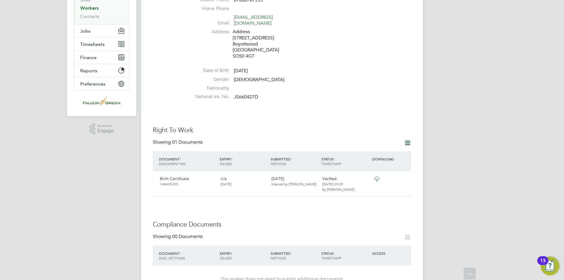
scroll to position [106, 0]
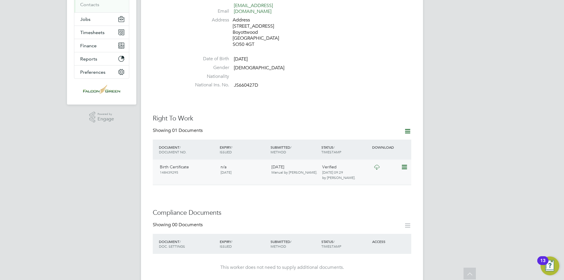
click at [401, 164] on icon at bounding box center [404, 167] width 6 height 7
click at [378, 186] on li "Remove Document" at bounding box center [385, 185] width 43 height 8
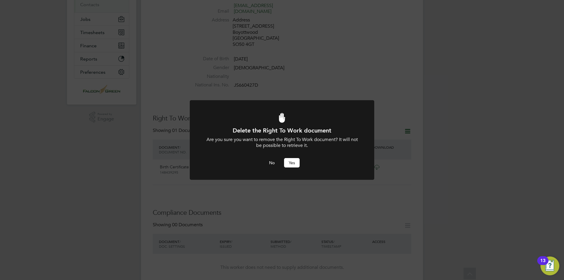
scroll to position [0, 0]
click at [292, 163] on button "Yes" at bounding box center [292, 162] width 16 height 9
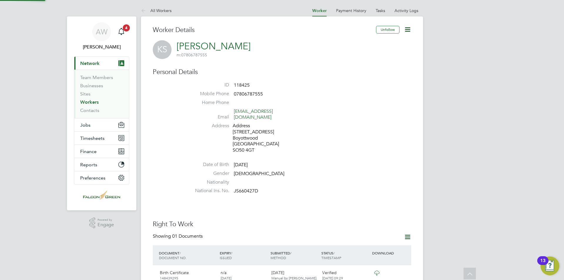
scroll to position [106, 0]
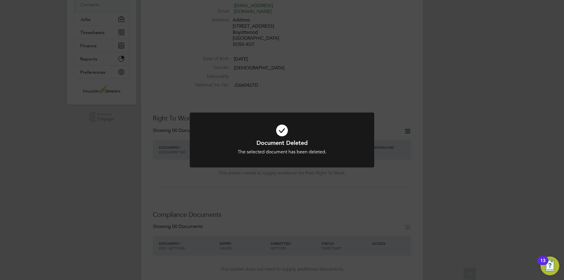
click at [335, 185] on div "Document Deleted The selected document has been deleted. Cancel Okay" at bounding box center [282, 140] width 564 height 280
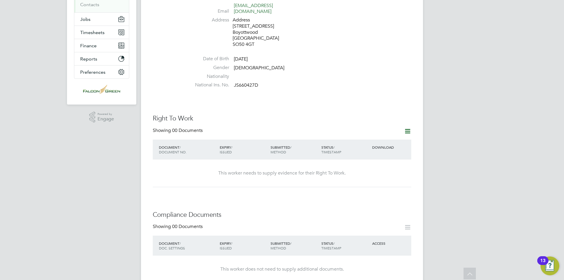
click at [406, 127] on icon at bounding box center [407, 130] width 7 height 7
click at [378, 134] on li "Add Right To Work Document" at bounding box center [374, 133] width 71 height 8
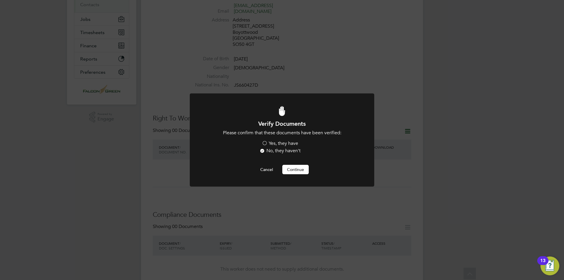
click at [268, 142] on label "Yes, they have" at bounding box center [280, 143] width 36 height 6
click at [0, 0] on input "Yes, they have" at bounding box center [0, 0] width 0 height 0
click at [301, 169] on button "Continue" at bounding box center [295, 169] width 26 height 9
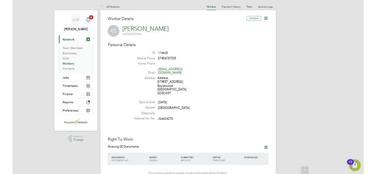
scroll to position [106, 0]
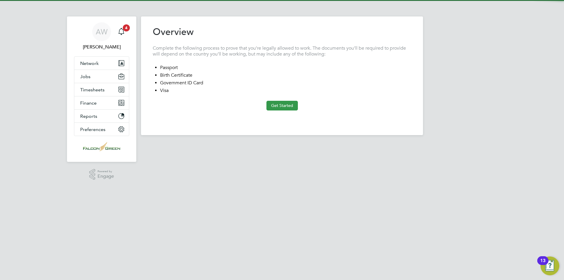
click at [284, 108] on button "Get Started" at bounding box center [281, 105] width 31 height 9
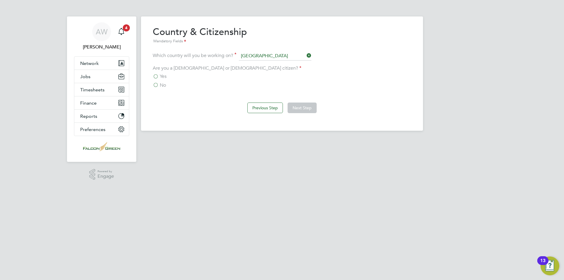
click at [164, 75] on span "Yes" at bounding box center [163, 76] width 7 height 6
click at [0, 0] on input "Yes" at bounding box center [0, 0] width 0 height 0
click at [302, 109] on button "Next Step" at bounding box center [301, 107] width 29 height 11
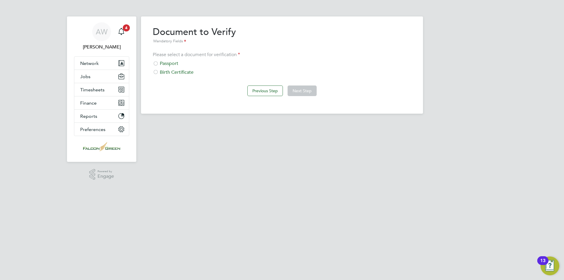
click at [165, 61] on div "Passport" at bounding box center [282, 63] width 258 height 6
click at [305, 95] on button "Next Step" at bounding box center [301, 90] width 29 height 11
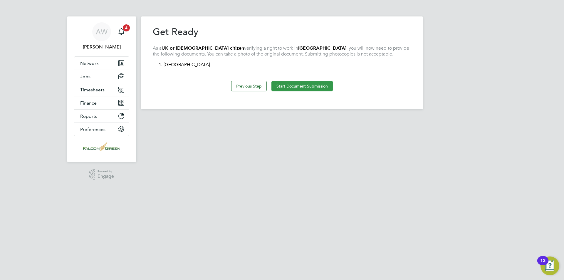
click at [311, 86] on button "Start Document Submission" at bounding box center [301, 86] width 61 height 11
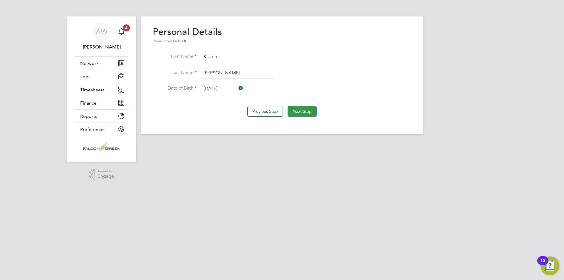
click at [308, 111] on button "Next Step" at bounding box center [301, 111] width 29 height 11
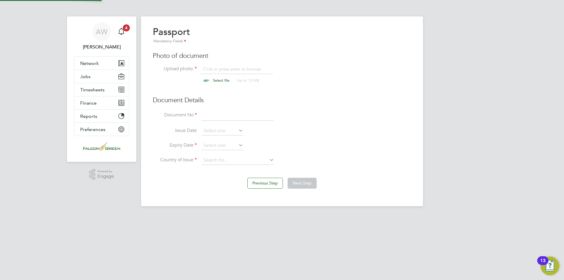
scroll to position [8, 73]
click at [230, 117] on input at bounding box center [237, 115] width 73 height 11
click at [210, 83] on input "file" at bounding box center [227, 75] width 92 height 18
type input "C:\fakepath\_Kieron [PERSON_NAME] CPCS front exp [DATE].jpg"
click at [223, 116] on input at bounding box center [237, 115] width 73 height 11
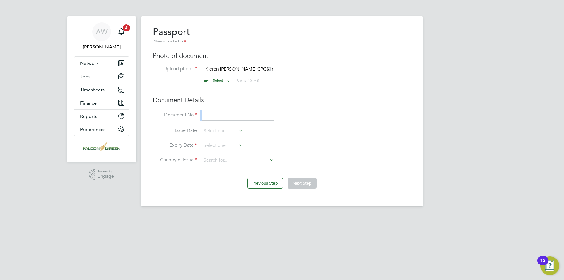
click at [224, 120] on li "Document No" at bounding box center [282, 118] width 258 height 16
click at [214, 111] on input at bounding box center [237, 115] width 73 height 11
type input "148439295"
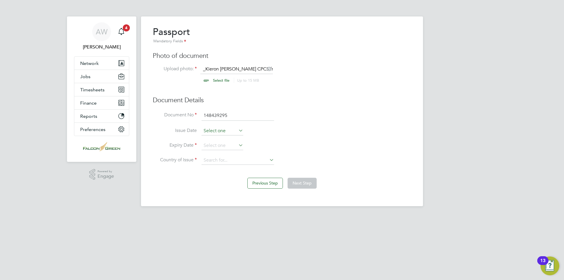
click at [229, 130] on input at bounding box center [222, 131] width 42 height 9
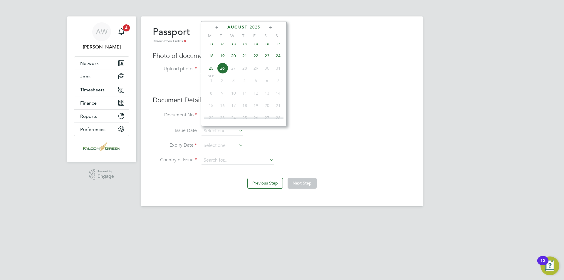
click at [259, 26] on span "2025" at bounding box center [255, 27] width 11 height 5
click at [277, 70] on span "2024" at bounding box center [278, 66] width 11 height 11
click at [213, 70] on span "29" at bounding box center [211, 66] width 11 height 11
type input "[DATE]"
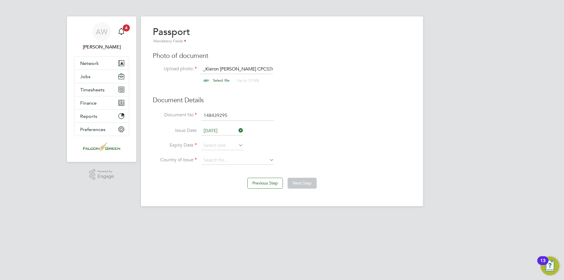
click at [237, 146] on icon at bounding box center [237, 145] width 0 height 8
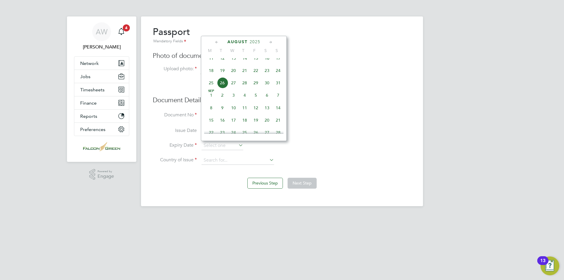
click at [217, 41] on icon at bounding box center [217, 42] width 6 height 6
click at [251, 45] on div "[DATE] M T W T F S S [DATE] 2 3 4 5 6 7 8 9 10 11 12 13 14 15 16 17 18 19 20 21…" at bounding box center [244, 88] width 86 height 105
click at [250, 40] on span "2025" at bounding box center [250, 41] width 11 height 5
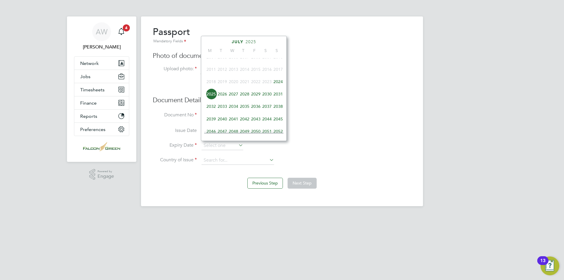
click at [278, 83] on span "2024" at bounding box center [278, 81] width 11 height 11
click at [215, 85] on span "29" at bounding box center [211, 81] width 11 height 11
type input "[DATE]"
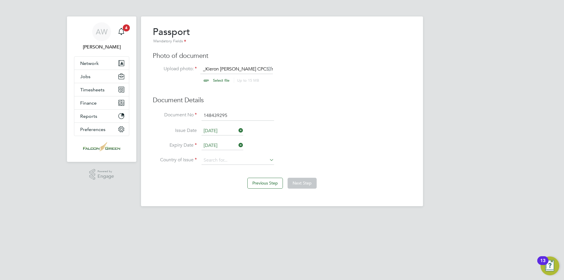
click at [231, 147] on input "[DATE]" at bounding box center [222, 145] width 42 height 9
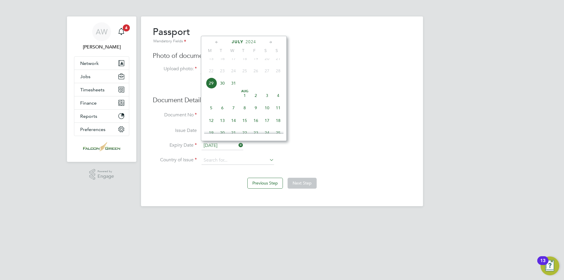
click at [253, 43] on span "2024" at bounding box center [250, 41] width 11 height 5
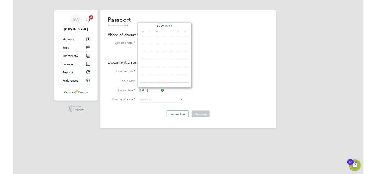
scroll to position [156, 0]
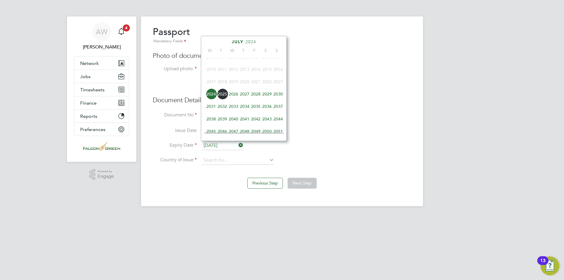
click at [245, 111] on span "2034" at bounding box center [244, 106] width 11 height 11
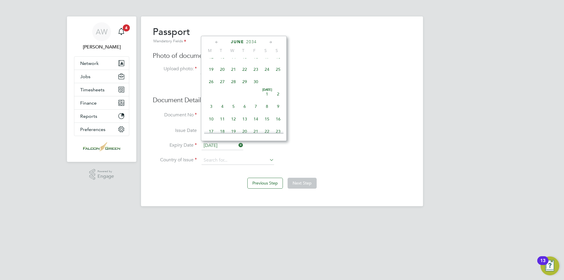
click at [282, 153] on li "Expiry Date [DATE]" at bounding box center [282, 148] width 258 height 15
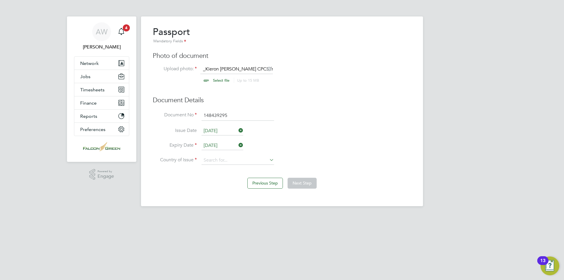
click at [243, 164] on div "Overview Complete the following process to prove that you’re legally allowed to…" at bounding box center [282, 111] width 282 height 190
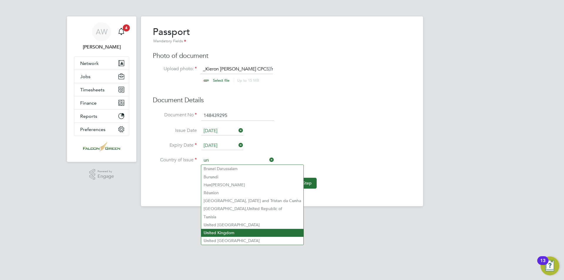
type input "un"
click at [209, 216] on html "AW [PERSON_NAME] Notifications 4 Applications: Network Team Members Businesses …" at bounding box center [282, 108] width 564 height 216
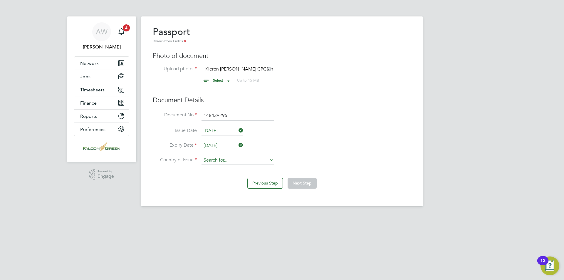
click at [231, 160] on input at bounding box center [237, 160] width 73 height 9
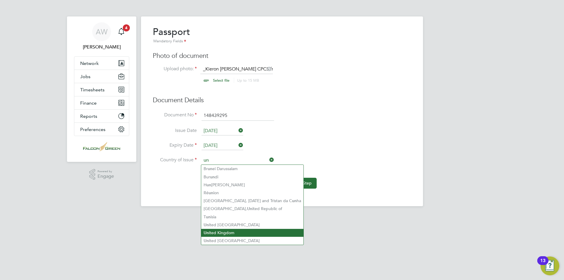
click at [223, 229] on li "Un ited Kingdom" at bounding box center [252, 233] width 102 height 8
type input "[GEOGRAPHIC_DATA]"
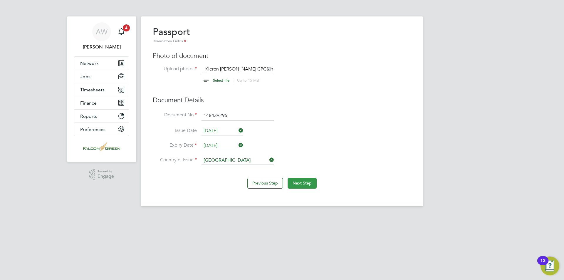
click at [308, 181] on button "Next Step" at bounding box center [301, 183] width 29 height 11
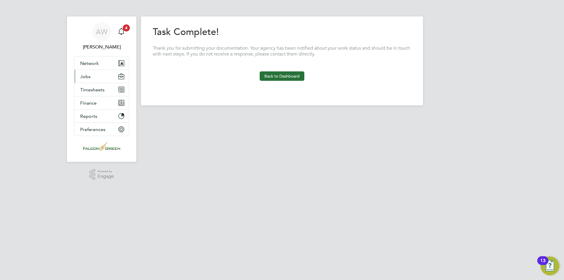
click at [94, 78] on button "Jobs" at bounding box center [101, 76] width 55 height 13
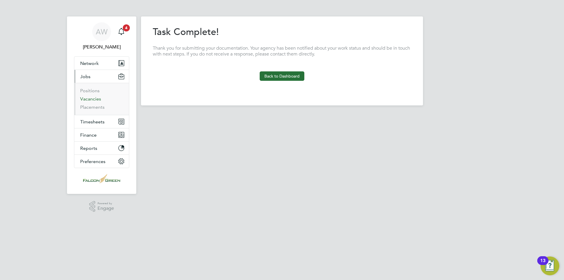
click at [95, 99] on link "Vacancies" at bounding box center [90, 99] width 21 height 6
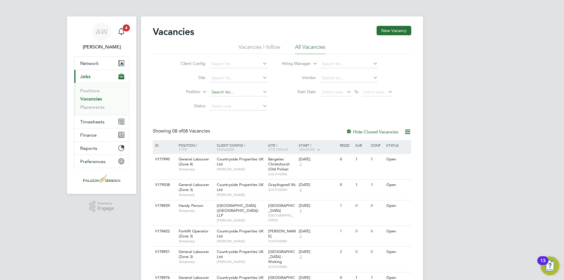
click at [235, 90] on input at bounding box center [238, 92] width 58 height 8
click at [261, 91] on icon at bounding box center [261, 92] width 0 height 8
click at [261, 76] on icon at bounding box center [261, 77] width 0 height 8
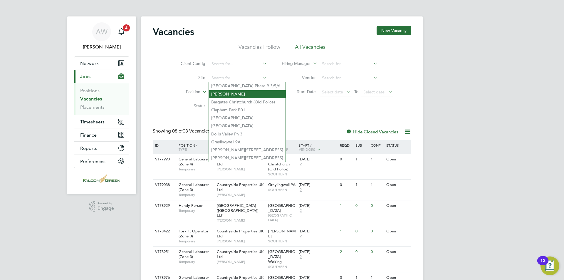
click at [225, 94] on li "[PERSON_NAME]" at bounding box center [247, 94] width 77 height 8
type input "[PERSON_NAME]"
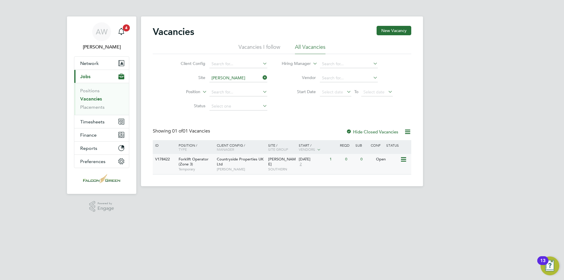
click at [191, 159] on span "Forklift Operator (Zone 3)" at bounding box center [194, 162] width 30 height 10
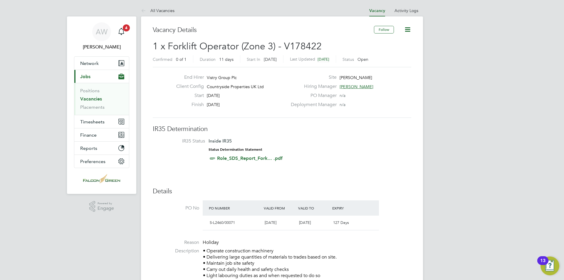
click at [350, 154] on li "IR35 Status Inside IR35 Status Determination Statement Role_SDS_Report_Fork... …" at bounding box center [282, 151] width 247 height 26
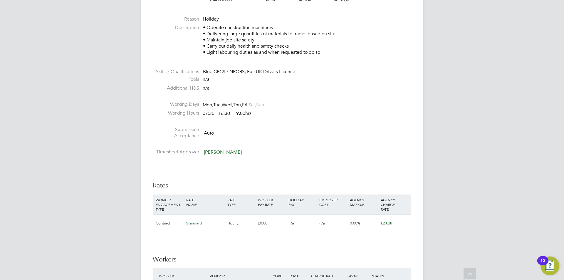
scroll to position [294, 0]
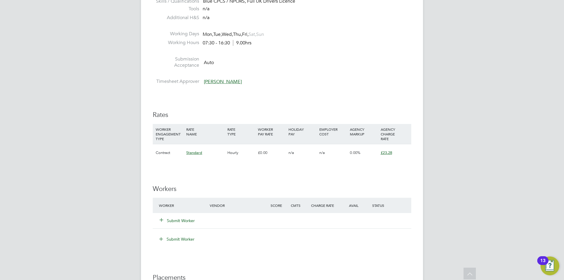
click at [175, 216] on div "Submit Worker" at bounding box center [187, 220] width 61 height 11
click at [179, 219] on button "Submit Worker" at bounding box center [177, 221] width 35 height 6
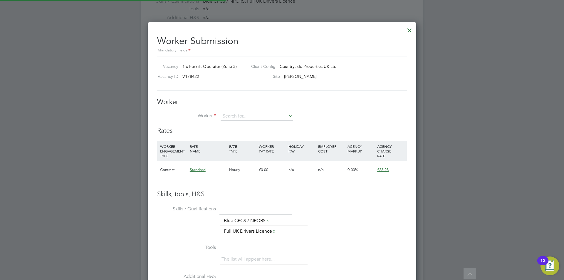
scroll to position [366, 269]
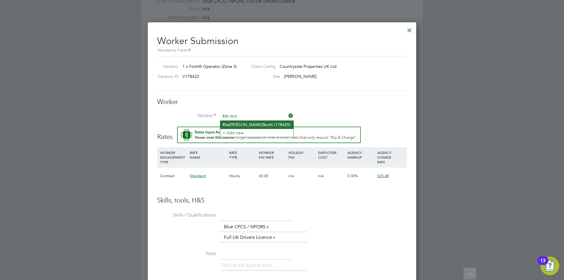
click at [243, 122] on li "Kie ron Sco tt (118425)" at bounding box center [256, 125] width 73 height 8
type input "Kieron Scott (118425)"
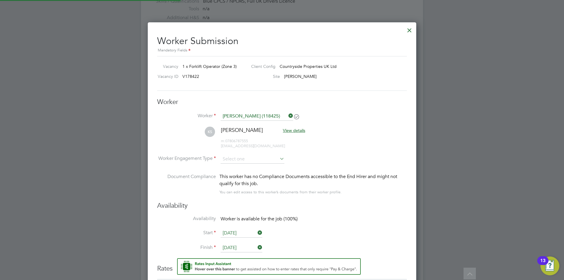
scroll to position [503, 269]
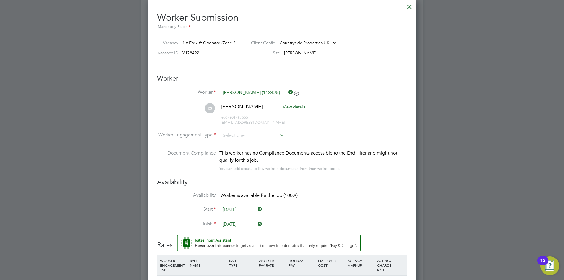
click at [278, 133] on icon at bounding box center [278, 135] width 0 height 8
click at [269, 136] on input at bounding box center [253, 135] width 64 height 9
click at [242, 150] on li "PAYE" at bounding box center [252, 151] width 64 height 8
type input "PAYE"
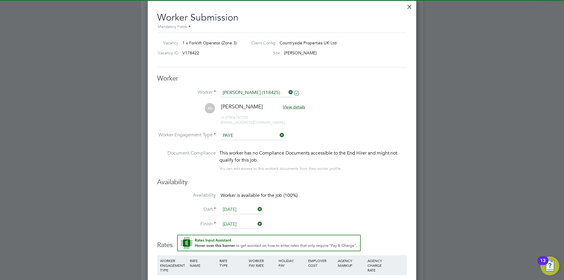
click at [335, 132] on li "Worker Engagement Type PAYE" at bounding box center [282, 140] width 250 height 18
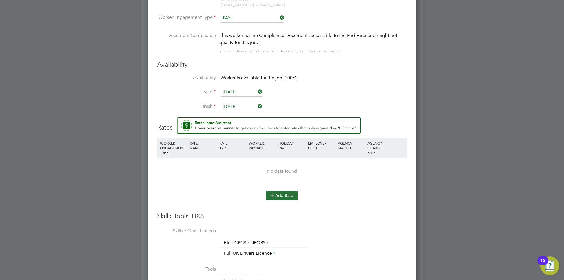
click at [282, 194] on button "Add Rate" at bounding box center [282, 195] width 32 height 9
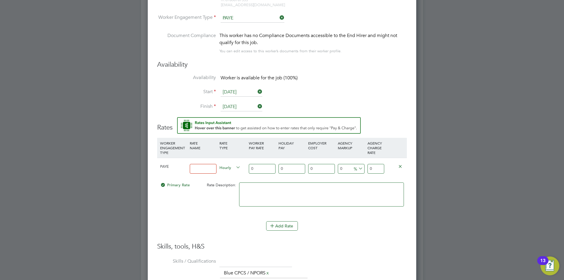
click at [260, 170] on input "0" at bounding box center [262, 169] width 27 height 10
type input "2"
type input "20"
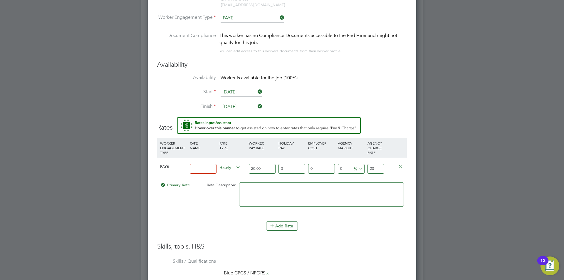
type input "20.00"
click at [342, 168] on input "0" at bounding box center [351, 169] width 27 height 10
type input "2"
type input "20.4"
type input "23"
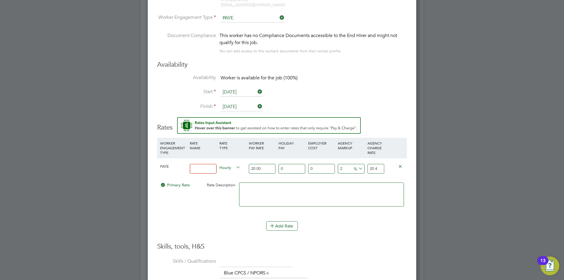
type input "24.6"
type input "23.3"
type input "24.66"
type input "23.38"
type input "24.676"
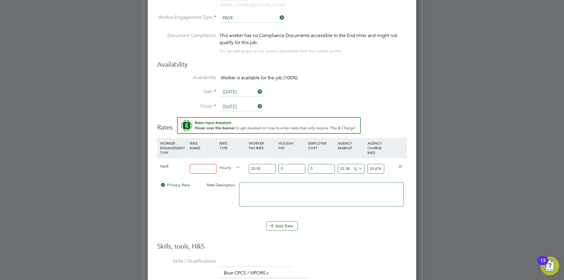
type input "23.38"
click at [193, 170] on input at bounding box center [203, 169] width 27 height 10
type input "Fork Lift Operator"
click at [204, 196] on div "Primary Rate Rate Description:" at bounding box center [282, 197] width 250 height 36
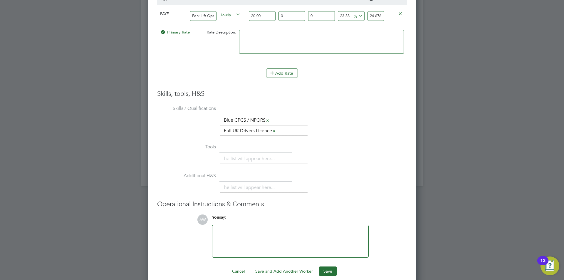
scroll to position [595, 0]
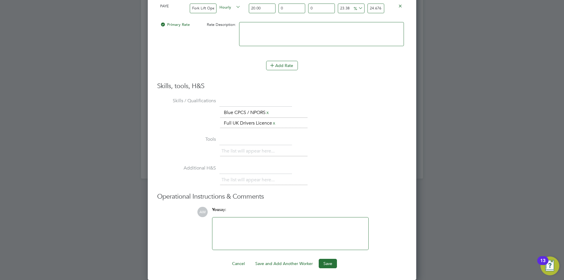
click at [381, 235] on div "AW You say: Attachments are not supported" at bounding box center [302, 228] width 210 height 43
click at [333, 262] on button "Save" at bounding box center [328, 263] width 18 height 9
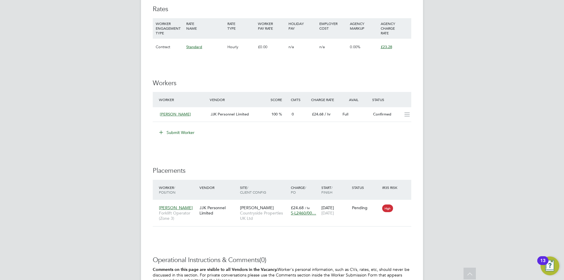
scroll to position [388, 0]
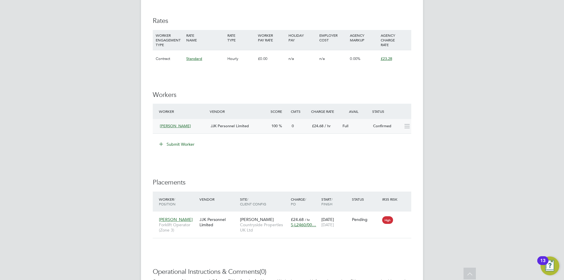
click at [408, 128] on icon at bounding box center [406, 126] width 7 height 5
click at [463, 140] on div "AW Anna West Notifications 4 Applications: Network Team Members Businesses Site…" at bounding box center [282, 2] width 564 height 781
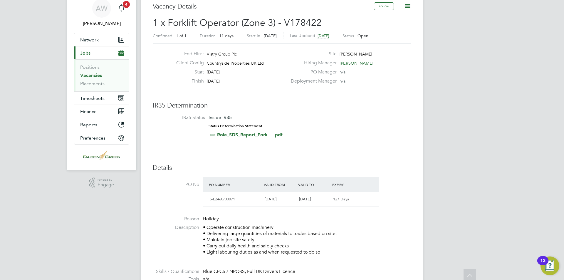
scroll to position [0, 0]
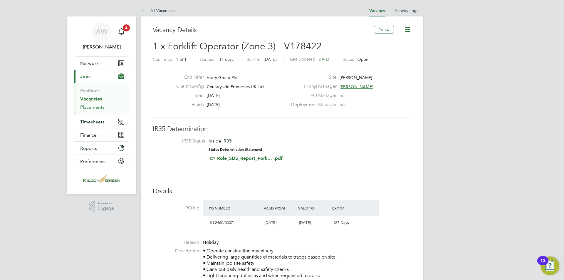
click at [98, 108] on link "Placements" at bounding box center [92, 107] width 24 height 6
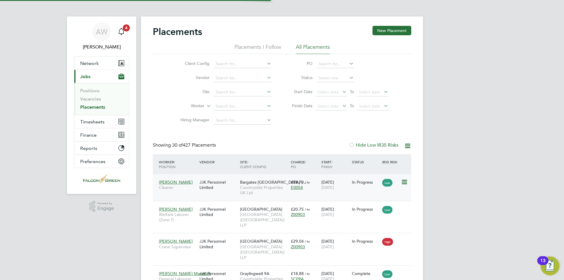
scroll to position [28, 51]
click at [265, 92] on icon at bounding box center [265, 92] width 0 height 8
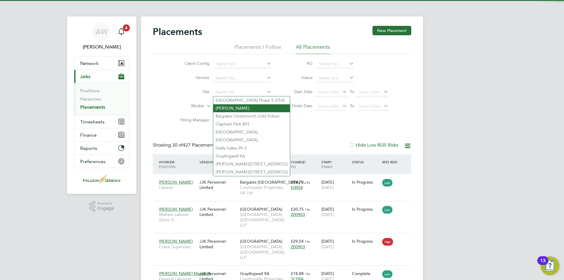
click at [239, 109] on li "Allington Lane" at bounding box center [251, 108] width 77 height 8
type input "Allington Lane"
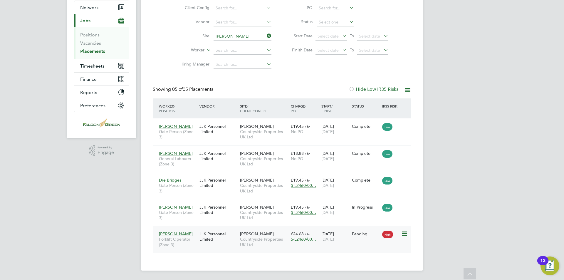
click at [298, 233] on span "£24.68" at bounding box center [297, 233] width 13 height 5
click at [192, 234] on div "Kieron Scott Forklift Operator (Zone 3)" at bounding box center [177, 239] width 41 height 22
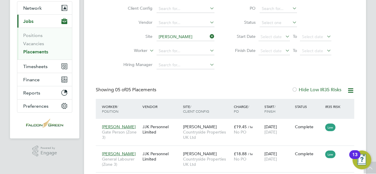
scroll to position [3, 3]
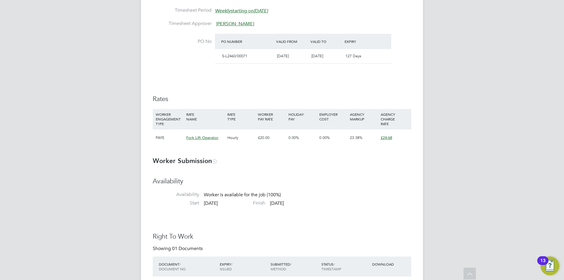
click at [389, 136] on span "£24.68" at bounding box center [386, 137] width 11 height 5
click at [406, 181] on h3 "Availability" at bounding box center [282, 181] width 258 height 9
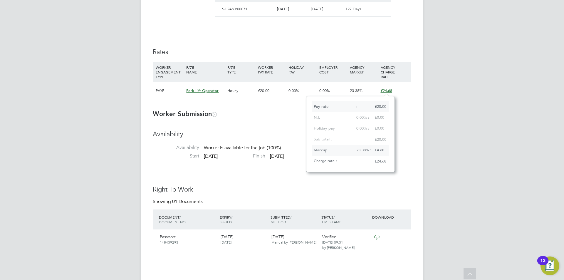
click at [209, 90] on span "Fork Lift Operator" at bounding box center [202, 90] width 32 height 5
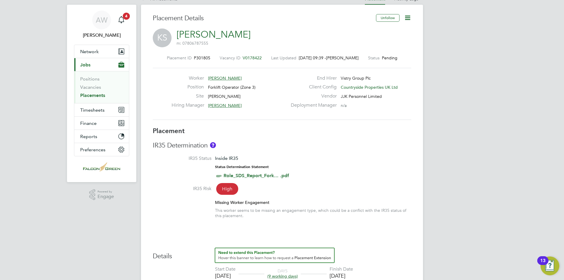
click at [408, 20] on icon at bounding box center [407, 17] width 7 height 7
click at [391, 32] on li "Edit Placement e" at bounding box center [388, 32] width 43 height 8
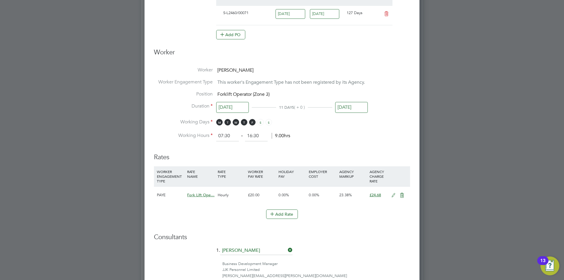
click at [395, 195] on icon at bounding box center [393, 195] width 7 height 5
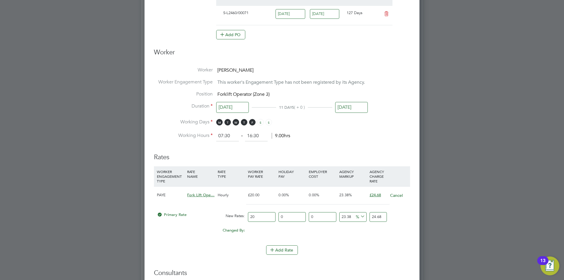
click at [350, 215] on input "23.38" at bounding box center [352, 217] width 27 height 10
drag, startPoint x: 351, startPoint y: 217, endPoint x: 359, endPoint y: 215, distance: 7.2
click at [338, 216] on div "23.38 0 %" at bounding box center [353, 217] width 30 height 16
type input "24.676"
drag, startPoint x: 383, startPoint y: 215, endPoint x: 361, endPoint y: 212, distance: 22.5
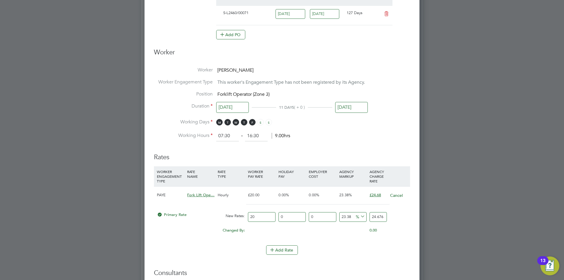
click at [361, 212] on div "Primary Rate New Rates: 20 0 n/a 0 n/a 23.38 4.676 % 24.676" at bounding box center [282, 217] width 256 height 16
type input "-90"
type input "2"
type input "15"
type input "23"
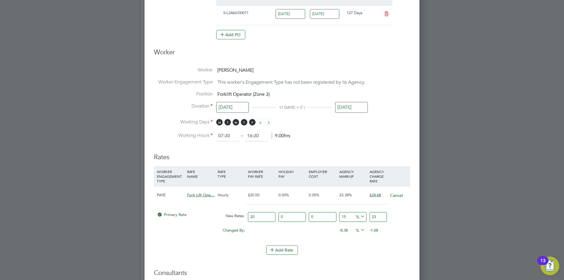
type input "16"
type input "23.2"
type input "16.4"
type input "23.28"
click at [359, 252] on div "Add Rate" at bounding box center [282, 249] width 256 height 9
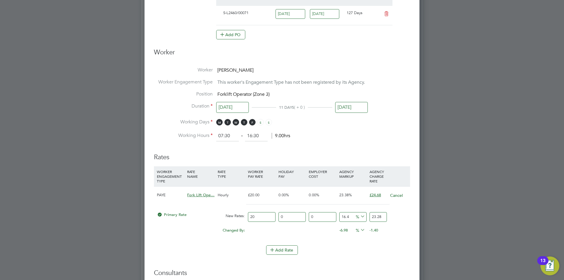
click at [262, 213] on input "20" at bounding box center [261, 217] width 27 height 10
type input "20.00"
click at [345, 240] on li "WORKER ENGAGEMENT TYPE RATE NAME RATE TYPE WORKER PAY RATE HOLIDAY PAY EMPLOYER…" at bounding box center [282, 205] width 256 height 79
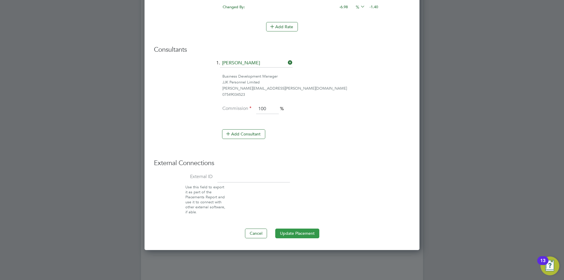
click at [314, 232] on button "Update Placement" at bounding box center [297, 232] width 44 height 9
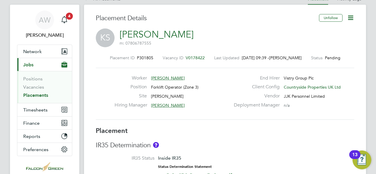
scroll to position [9, 116]
click at [35, 87] on link "Vacancies" at bounding box center [33, 87] width 21 height 6
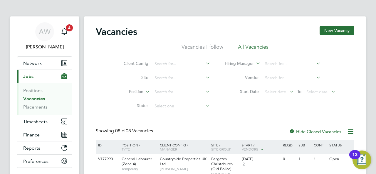
click at [43, 75] on button "Current page: Jobs" at bounding box center [44, 76] width 55 height 13
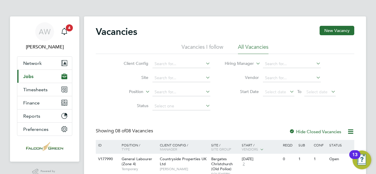
click at [36, 77] on button "Current page: Jobs" at bounding box center [44, 76] width 55 height 13
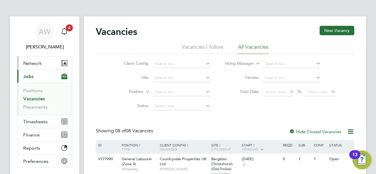
click at [38, 68] on button "Network" at bounding box center [44, 63] width 55 height 13
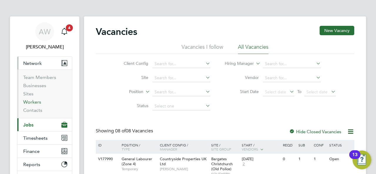
click at [34, 103] on link "Workers" at bounding box center [32, 102] width 18 height 6
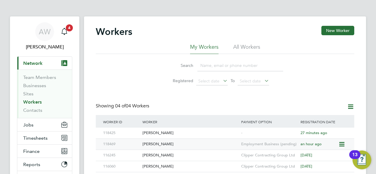
click at [160, 142] on div "[PERSON_NAME]" at bounding box center [190, 144] width 99 height 11
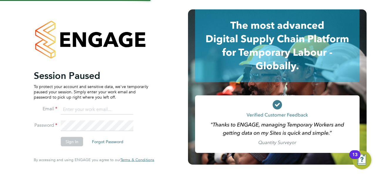
type input "anna@falcongreen.co.uk"
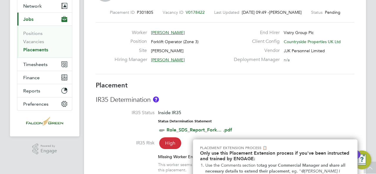
scroll to position [3, 3]
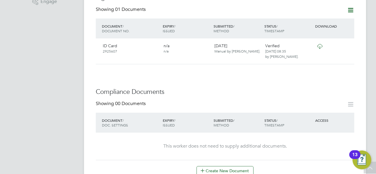
scroll to position [235, 0]
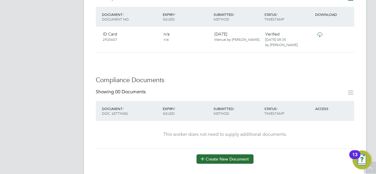
click at [235, 154] on button "Create New Document" at bounding box center [224, 158] width 57 height 9
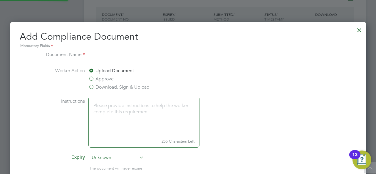
scroll to position [307, 356]
click at [97, 56] on input at bounding box center [124, 56] width 73 height 11
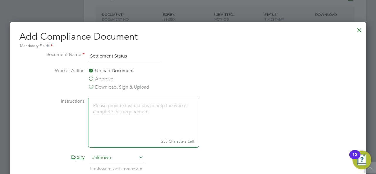
type input "Settlement Status"
click at [267, 95] on li "Worker Action Upload Document Approve Download, Sign & Upload" at bounding box center [188, 82] width 295 height 31
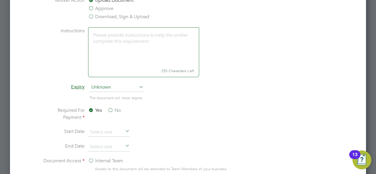
scroll to position [270, 0]
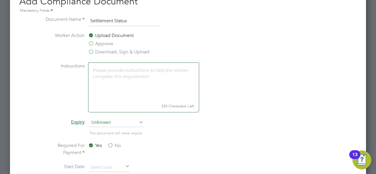
click at [93, 51] on label "Download, Sign & Upload" at bounding box center [118, 51] width 61 height 7
click at [0, 0] on input "Download, Sign & Upload" at bounding box center [0, 0] width 0 height 0
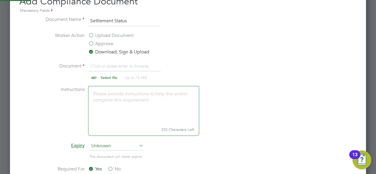
scroll to position [9, 73]
click at [93, 45] on label "Approve" at bounding box center [100, 43] width 25 height 7
click at [0, 0] on input "Approve" at bounding box center [0, 0] width 0 height 0
click at [96, 76] on input "file" at bounding box center [114, 72] width 92 height 18
type input "C:\fakepath\[PERSON_NAME] [PERSON_NAME] Settled status all ok.pdf"
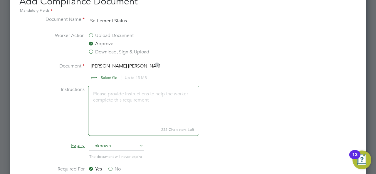
click at [302, 74] on li "Document [PERSON_NAME] [PERSON_NAME] Settled status all ok.pdf Select file Up t…" at bounding box center [188, 74] width 295 height 23
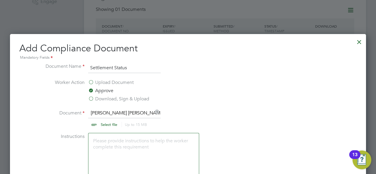
scroll to position [211, 0]
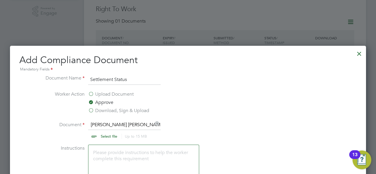
click at [357, 53] on div at bounding box center [359, 52] width 11 height 11
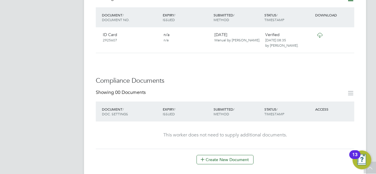
scroll to position [235, 0]
click at [374, 75] on div "AW [PERSON_NAME] Notifications 4 Applications: Current page: Network Team Membe…" at bounding box center [188, 101] width 376 height 672
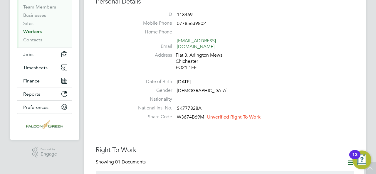
scroll to position [82, 0]
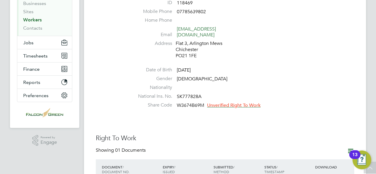
click at [229, 102] on span "Unverified Right To Work" at bounding box center [233, 105] width 53 height 6
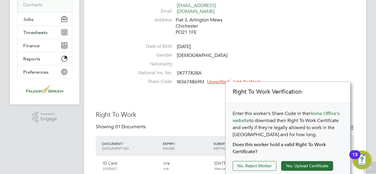
scroll to position [129, 0]
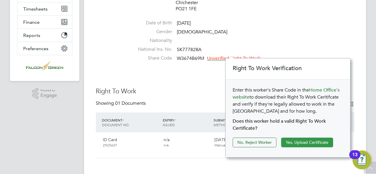
click at [292, 142] on button "Yes, Upload Certificate" at bounding box center [307, 142] width 52 height 9
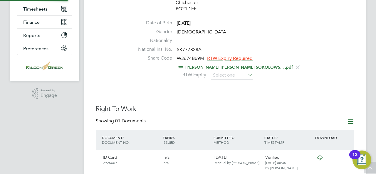
scroll to position [21, 125]
click at [232, 71] on input at bounding box center [232, 75] width 42 height 9
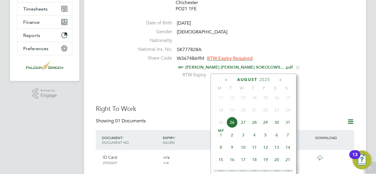
click at [264, 81] on span "2025" at bounding box center [264, 79] width 11 height 5
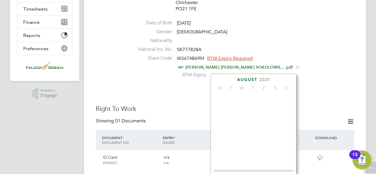
scroll to position [154, 0]
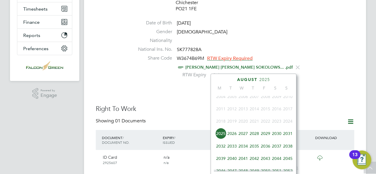
click at [254, 137] on span "2028" at bounding box center [254, 133] width 11 height 11
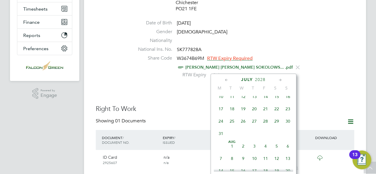
click at [250, 80] on span "July" at bounding box center [247, 79] width 12 height 5
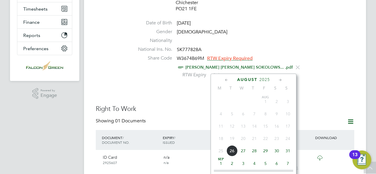
click at [268, 79] on span "2025" at bounding box center [264, 79] width 11 height 5
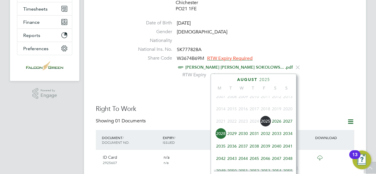
click at [221, 135] on span "2028" at bounding box center [220, 133] width 11 height 11
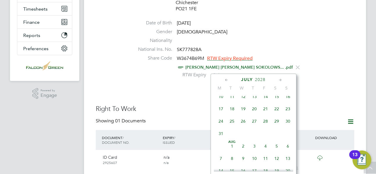
click at [280, 81] on icon at bounding box center [280, 80] width 6 height 6
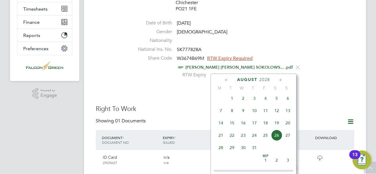
click at [280, 81] on icon at bounding box center [280, 80] width 6 height 6
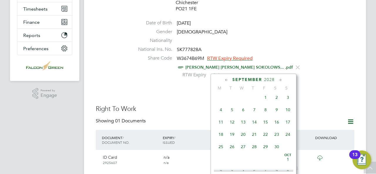
click at [280, 81] on icon at bounding box center [280, 80] width 6 height 6
click at [220, 127] on span "9" at bounding box center [220, 121] width 11 height 11
type input "09 Oct 2028"
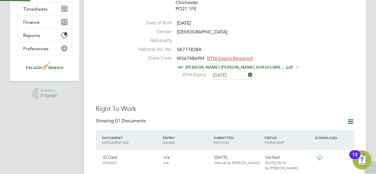
scroll to position [6, 48]
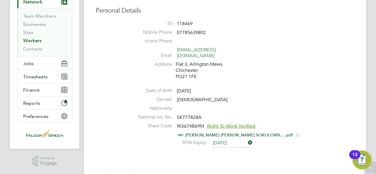
scroll to position [50, 0]
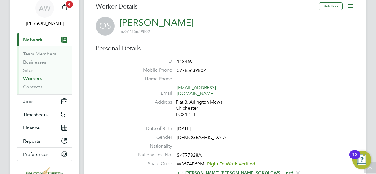
scroll to position [12, 0]
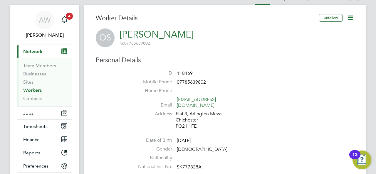
click at [351, 20] on icon at bounding box center [350, 17] width 7 height 7
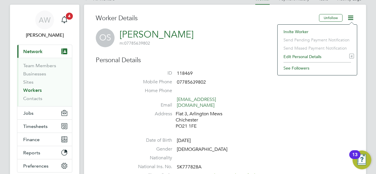
click at [309, 54] on li "Edit Personal Details e" at bounding box center [316, 57] width 73 height 8
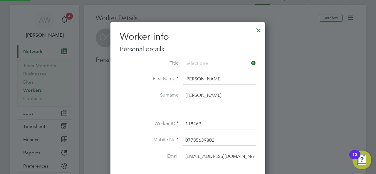
scroll to position [347, 155]
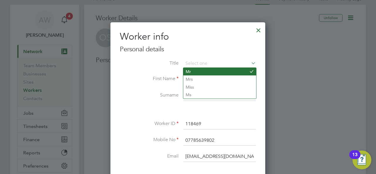
click at [203, 71] on li "Mr" at bounding box center [219, 72] width 73 height 8
type input "Mr"
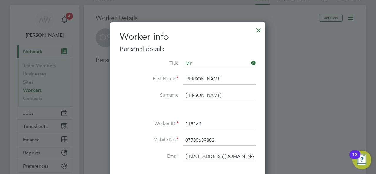
click at [134, 107] on li at bounding box center [188, 110] width 136 height 6
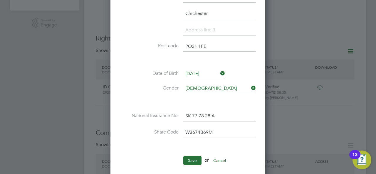
scroll to position [211, 0]
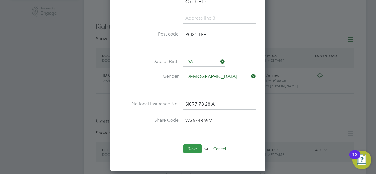
click at [184, 149] on button "Save" at bounding box center [192, 148] width 18 height 9
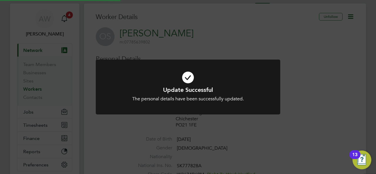
scroll to position [12, 0]
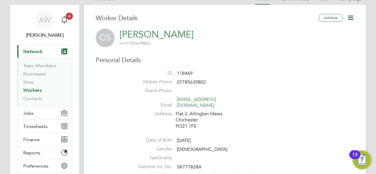
click at [335, 62] on h3 "Personal Details" at bounding box center [225, 60] width 258 height 9
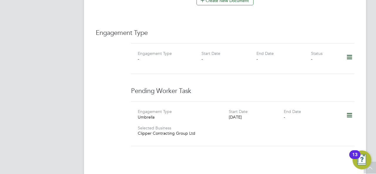
scroll to position [446, 0]
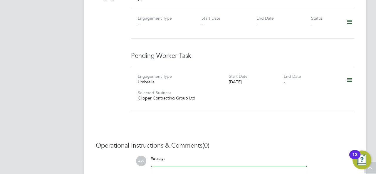
click at [351, 73] on icon at bounding box center [349, 80] width 10 height 14
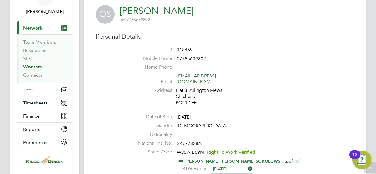
scroll to position [0, 0]
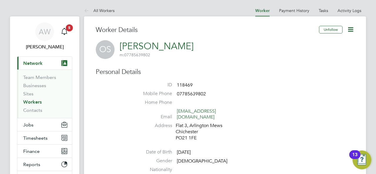
drag, startPoint x: 193, startPoint y: 47, endPoint x: 121, endPoint y: 46, distance: 72.2
click at [121, 46] on div "OS Oskar Sokolowski m: 07785639802" at bounding box center [225, 49] width 258 height 19
drag, startPoint x: 193, startPoint y: 49, endPoint x: 120, endPoint y: 47, distance: 72.3
click at [120, 47] on div "OS Oskar Sokolowski m: 07785639802" at bounding box center [225, 49] width 258 height 19
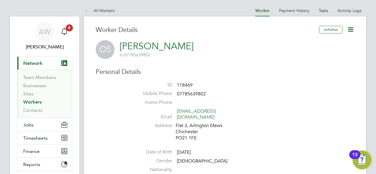
drag, startPoint x: 196, startPoint y: 43, endPoint x: 114, endPoint y: 44, distance: 81.7
click at [114, 44] on div "OS Oskar Sokolowski m: 07785639802" at bounding box center [225, 49] width 258 height 19
copy div "Oskar Sokolowski m: 07785639802"
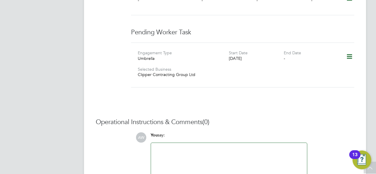
scroll to position [508, 0]
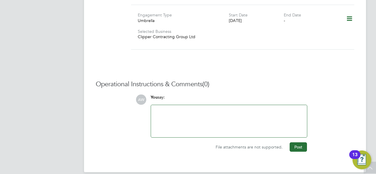
click at [239, 113] on div at bounding box center [228, 121] width 149 height 25
click at [196, 109] on div "Artur Sokolwski 07570 789995" at bounding box center [228, 121] width 149 height 25
click at [298, 142] on button "Post" at bounding box center [298, 146] width 17 height 9
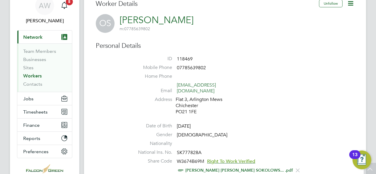
scroll to position [0, 0]
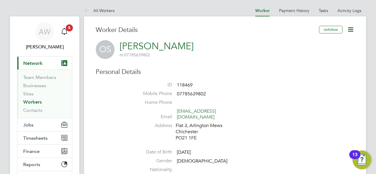
click at [32, 102] on link "Workers" at bounding box center [32, 102] width 18 height 6
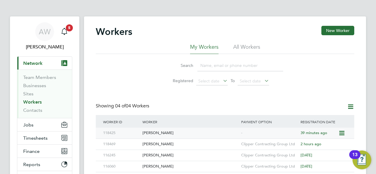
click at [340, 133] on icon at bounding box center [341, 133] width 6 height 7
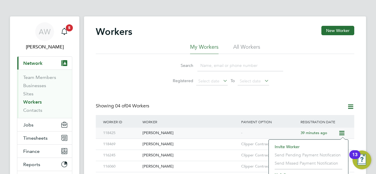
click at [259, 133] on div "-" at bounding box center [269, 133] width 59 height 11
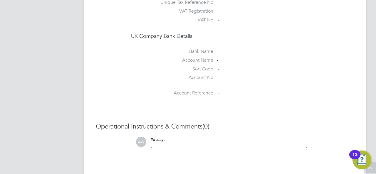
scroll to position [554, 0]
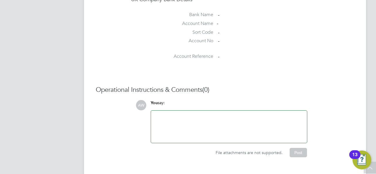
click at [177, 125] on div at bounding box center [228, 126] width 149 height 25
click at [166, 114] on div "[PERSON_NAME] MOBILE [PHONE_NUMBER]" at bounding box center [228, 126] width 149 height 25
click at [301, 148] on button "Post" at bounding box center [298, 152] width 17 height 9
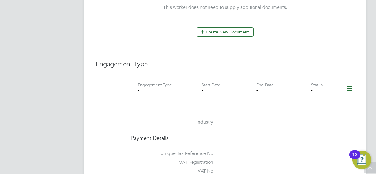
scroll to position [354, 0]
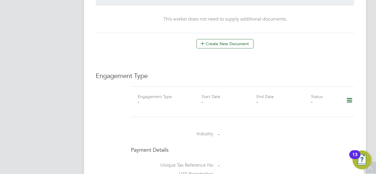
click at [353, 94] on icon at bounding box center [349, 101] width 10 height 14
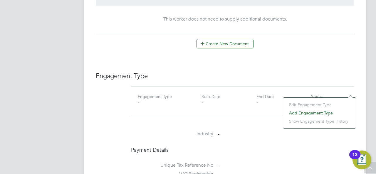
click at [318, 111] on li "Add Engagement Type" at bounding box center [319, 113] width 67 height 8
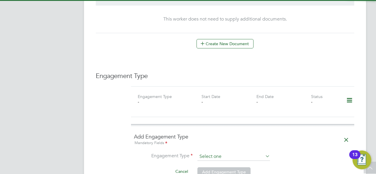
click at [220, 153] on input at bounding box center [233, 157] width 73 height 8
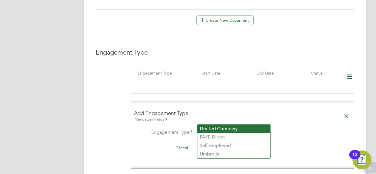
scroll to position [389, 0]
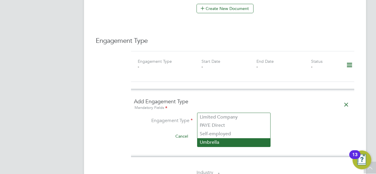
click at [209, 144] on li "Umbrella" at bounding box center [233, 142] width 73 height 9
type input "Umbrella"
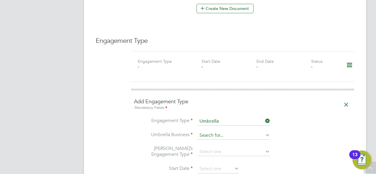
click at [244, 132] on input at bounding box center [233, 136] width 73 height 8
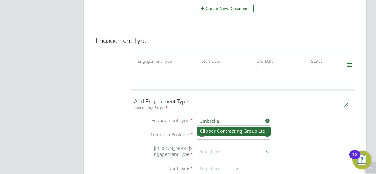
click at [218, 133] on li "Cli pper Contracting Group Ltd" at bounding box center [233, 131] width 73 height 9
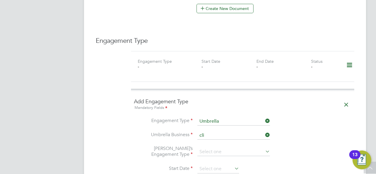
type input "Clipper Contracting Group Ltd"
click at [213, 148] on input at bounding box center [233, 152] width 73 height 8
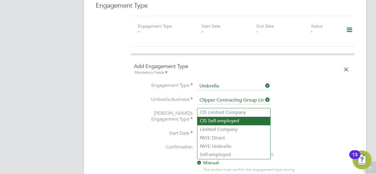
scroll to position [436, 0]
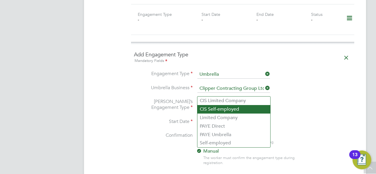
click at [222, 110] on li "CIS Self-employed" at bounding box center [233, 109] width 73 height 9
type input "CIS Self-employed"
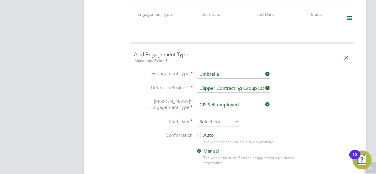
click at [224, 118] on input at bounding box center [218, 122] width 42 height 9
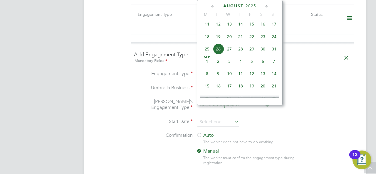
click at [220, 51] on span "26" at bounding box center [218, 48] width 11 height 11
type input "[DATE]"
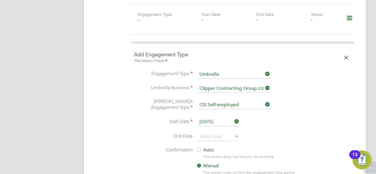
click at [233, 132] on icon at bounding box center [233, 136] width 0 height 8
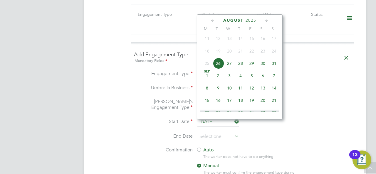
click at [267, 21] on icon at bounding box center [267, 21] width 6 height 6
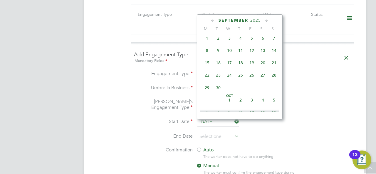
click at [267, 21] on icon at bounding box center [267, 21] width 6 height 6
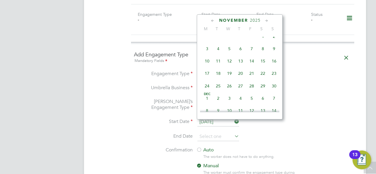
drag, startPoint x: 267, startPoint y: 21, endPoint x: 274, endPoint y: 91, distance: 70.8
click at [274, 91] on div "[DATE] M T W T F S S [DATE] 2 3 4 5 6 7 8 9 10 11 12 13 14 15 16 17 18 19 20 21…" at bounding box center [240, 66] width 86 height 105
click at [271, 92] on span "30" at bounding box center [273, 85] width 11 height 11
type input "[DATE]"
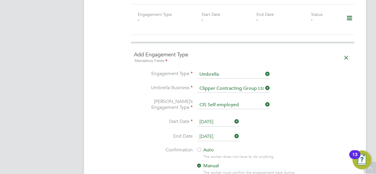
click at [274, 118] on li "Start Date [DATE]" at bounding box center [242, 125] width 217 height 15
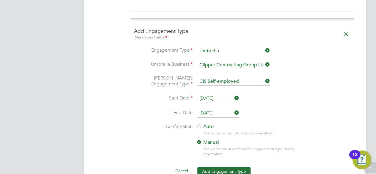
scroll to position [471, 0]
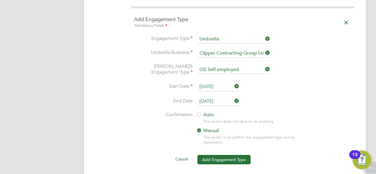
click at [206, 112] on label "Auto" at bounding box center [249, 115] width 106 height 6
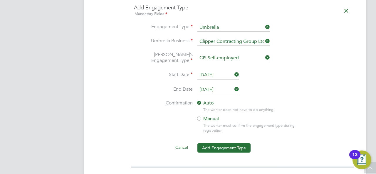
scroll to position [495, 0]
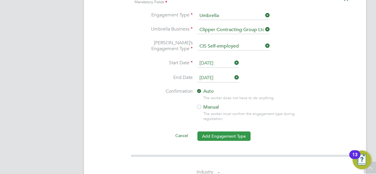
click at [236, 132] on button "Add Engagement Type" at bounding box center [223, 136] width 53 height 9
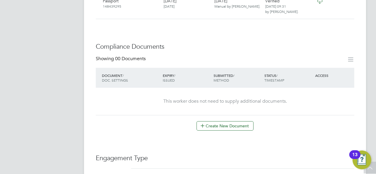
scroll to position [260, 0]
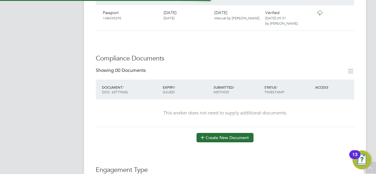
click at [223, 133] on button "Create New Document" at bounding box center [224, 137] width 57 height 9
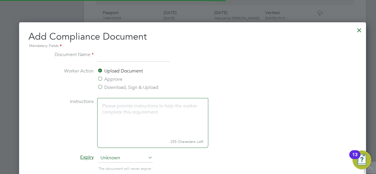
scroll to position [3, 3]
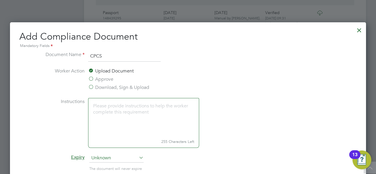
type input "CPCS"
click at [184, 77] on li "Worker Action Upload Document Approve Download, Sign & Upload" at bounding box center [188, 83] width 295 height 31
click at [146, 80] on div "Upload Document Approve Download, Sign & Upload" at bounding box center [132, 80] width 88 height 25
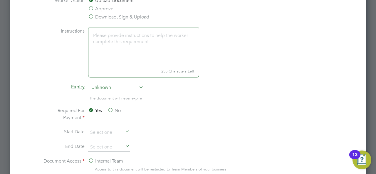
scroll to position [342, 0]
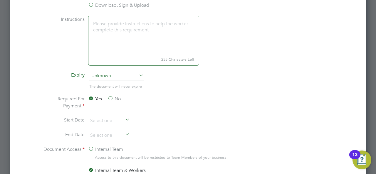
click at [112, 97] on label "No" at bounding box center [113, 98] width 13 height 7
click at [0, 0] on input "No" at bounding box center [0, 0] width 0 height 0
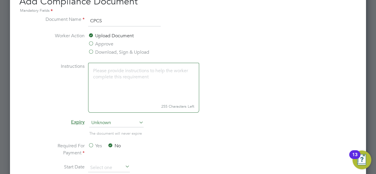
scroll to position [307, 0]
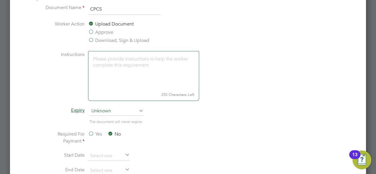
click at [147, 136] on div "Yes No" at bounding box center [132, 138] width 88 height 15
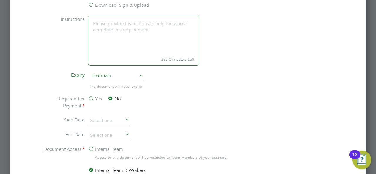
scroll to position [354, 0]
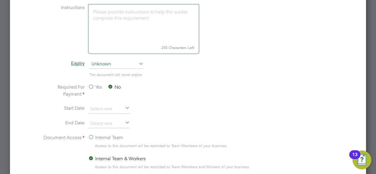
click at [92, 135] on label "Internal Team" at bounding box center [105, 137] width 35 height 7
click at [0, 0] on input "Internal Team" at bounding box center [0, 0] width 0 height 0
click at [91, 155] on label "Internal Team & Workers" at bounding box center [117, 158] width 58 height 7
click at [0, 0] on input "Internal Team & Workers" at bounding box center [0, 0] width 0 height 0
click at [203, 121] on li "End Date" at bounding box center [188, 127] width 295 height 15
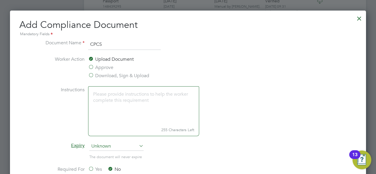
scroll to position [260, 0]
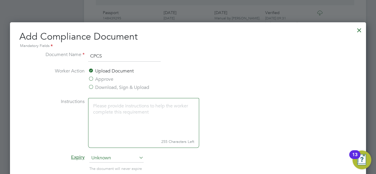
click at [50, 74] on label "Worker Action" at bounding box center [63, 79] width 44 height 23
click at [91, 80] on label "Approve" at bounding box center [100, 79] width 25 height 7
click at [0, 0] on input "Approve" at bounding box center [0, 0] width 0 height 0
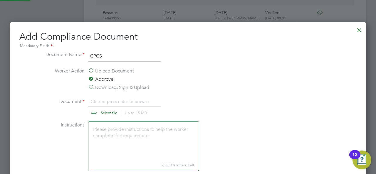
scroll to position [9, 73]
click at [109, 109] on input "file" at bounding box center [114, 107] width 92 height 18
type input "C:\fakepath\_Kieron [PERSON_NAME] CPCS front exp [DATE].jpg"
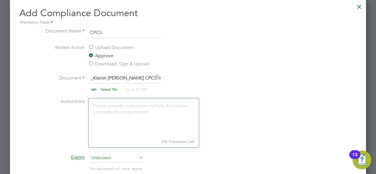
scroll to position [295, 0]
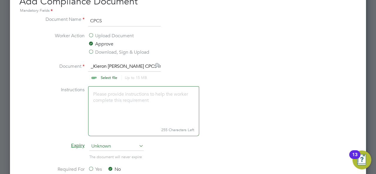
click at [158, 109] on textarea at bounding box center [143, 105] width 111 height 39
click at [268, 117] on li "Instructions 255 Characters Left" at bounding box center [188, 114] width 295 height 56
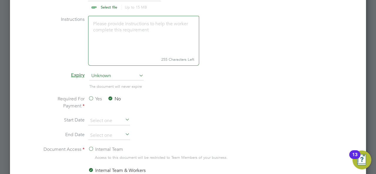
scroll to position [377, 0]
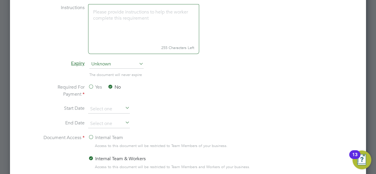
click at [186, 123] on li "End Date" at bounding box center [188, 127] width 295 height 15
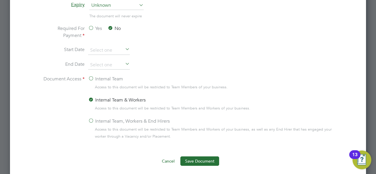
scroll to position [448, 0]
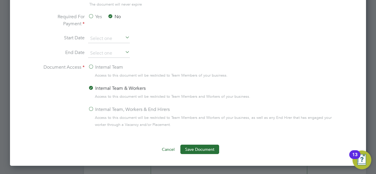
click at [85, 117] on li "Document Access Internal Team Access to this document will be restricted to Tea…" at bounding box center [188, 102] width 295 height 76
click at [84, 108] on label "Document Access" at bounding box center [63, 98] width 44 height 69
click at [93, 110] on label "Internal Team, Workers & End Hirers" at bounding box center [129, 109] width 82 height 7
click at [0, 0] on input "Internal Team, Workers & End Hirers" at bounding box center [0, 0] width 0 height 0
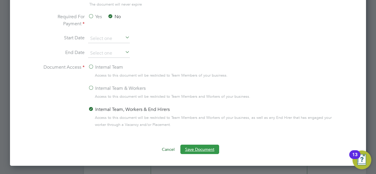
click at [206, 149] on button "Save Document" at bounding box center [199, 149] width 39 height 9
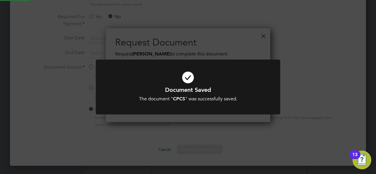
scroll to position [94, 164]
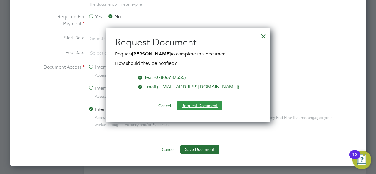
click at [203, 104] on button "Request Document" at bounding box center [200, 105] width 46 height 9
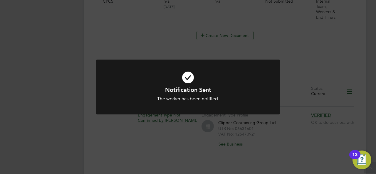
scroll to position [354, 0]
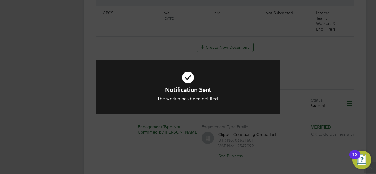
click at [295, 63] on div "Notification Sent The worker has been notified. Cancel Okay" at bounding box center [188, 87] width 376 height 174
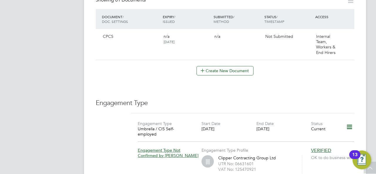
scroll to position [319, 0]
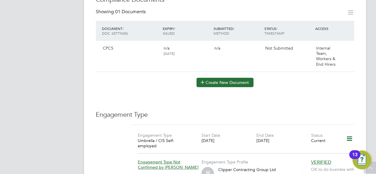
click at [235, 78] on button "Create New Document" at bounding box center [224, 82] width 57 height 9
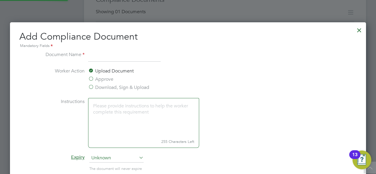
scroll to position [307, 356]
type input "CPCS BACK"
click at [93, 78] on label "Approve" at bounding box center [100, 79] width 25 height 7
click at [0, 0] on input "Approve" at bounding box center [0, 0] width 0 height 0
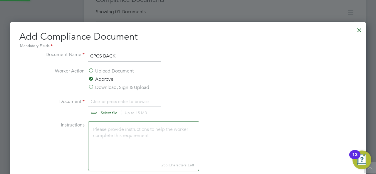
scroll to position [9, 73]
click at [100, 113] on input "file" at bounding box center [114, 107] width 92 height 18
type input "C:\fakepath\_Kieron [PERSON_NAME] CPCS back (1).jpg"
click at [258, 96] on li "Worker Action Upload Document Approve Download, Sign & Upload" at bounding box center [188, 83] width 295 height 31
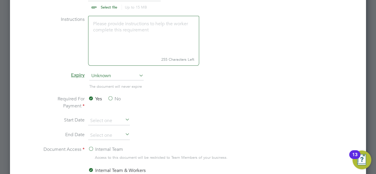
scroll to position [436, 0]
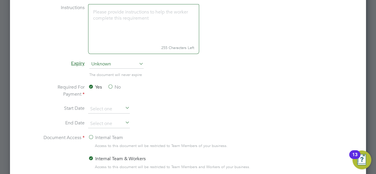
click at [112, 87] on label "No" at bounding box center [113, 87] width 13 height 7
click at [0, 0] on input "No" at bounding box center [0, 0] width 0 height 0
click at [217, 114] on li "Start Date" at bounding box center [188, 112] width 295 height 15
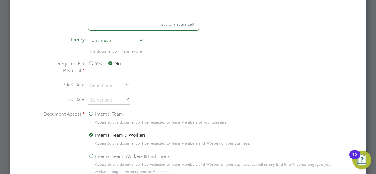
scroll to position [483, 0]
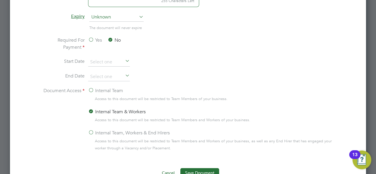
click at [151, 139] on span "Access to this document will be restricted to Team Members and Workers of your …" at bounding box center [215, 145] width 240 height 14
click at [107, 131] on label "Internal Team, Workers & End Hirers" at bounding box center [129, 132] width 82 height 7
click at [0, 0] on input "Internal Team, Workers & End Hirers" at bounding box center [0, 0] width 0 height 0
click at [202, 170] on button "Save Document" at bounding box center [199, 172] width 39 height 9
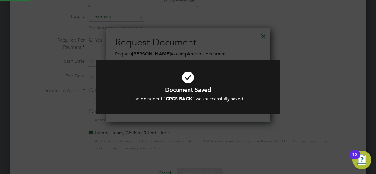
scroll to position [94, 164]
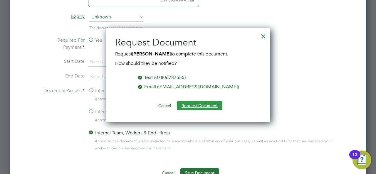
click at [203, 105] on button "Request Document" at bounding box center [200, 105] width 46 height 9
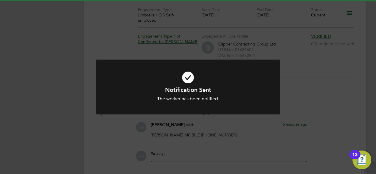
scroll to position [483, 0]
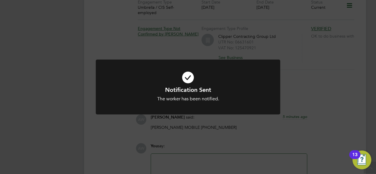
click at [332, 68] on div "Notification Sent The worker has been notified. Cancel Okay" at bounding box center [188, 87] width 376 height 174
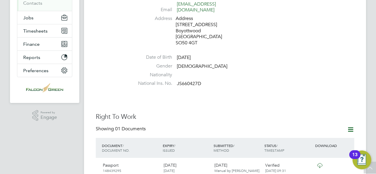
scroll to position [119, 0]
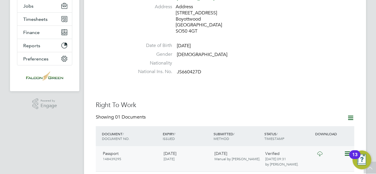
click at [318, 152] on icon at bounding box center [319, 154] width 7 height 5
click at [317, 152] on icon at bounding box center [319, 154] width 7 height 5
click at [347, 150] on icon at bounding box center [347, 153] width 6 height 7
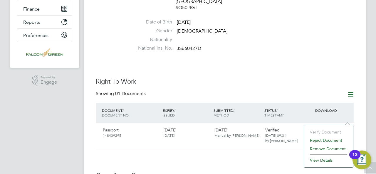
scroll to position [154, 0]
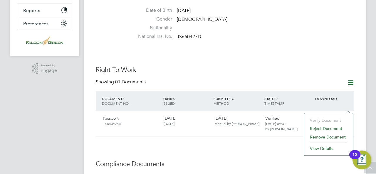
click at [321, 133] on li "Remove Document" at bounding box center [328, 137] width 43 height 8
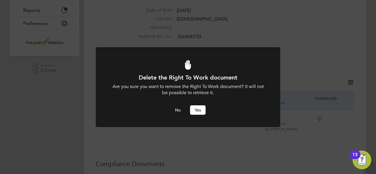
scroll to position [0, 0]
click at [191, 108] on button "Yes" at bounding box center [198, 109] width 16 height 9
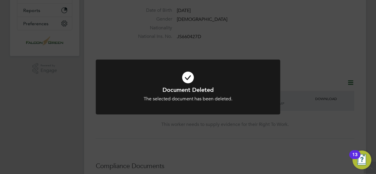
click at [346, 70] on div "Document Deleted The selected document has been deleted. Cancel Okay" at bounding box center [188, 87] width 376 height 174
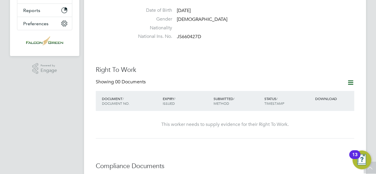
click at [351, 79] on icon at bounding box center [350, 82] width 7 height 7
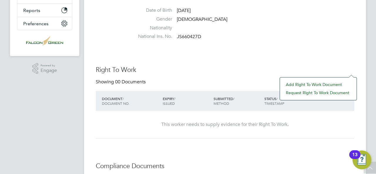
click at [292, 84] on li "Add Right To Work Document" at bounding box center [318, 84] width 71 height 8
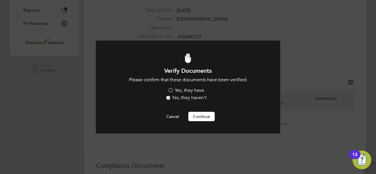
scroll to position [0, 0]
click at [189, 90] on label "Yes, they have" at bounding box center [186, 91] width 36 height 6
click at [0, 0] on input "Yes, they have" at bounding box center [0, 0] width 0 height 0
click at [203, 117] on button "Continue" at bounding box center [201, 116] width 26 height 9
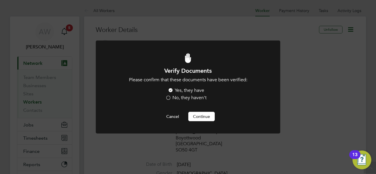
scroll to position [154, 0]
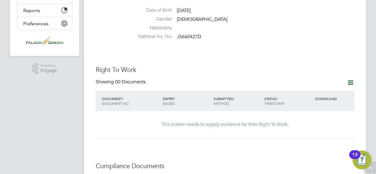
click at [349, 79] on icon at bounding box center [350, 82] width 7 height 7
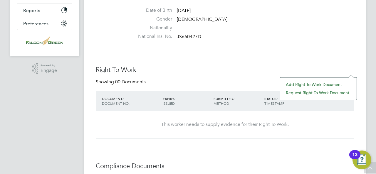
click at [326, 84] on li "Add Right To Work Document" at bounding box center [318, 84] width 71 height 8
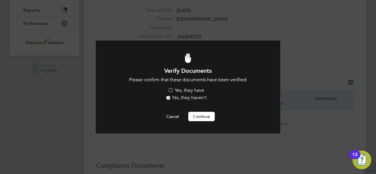
scroll to position [0, 0]
click at [177, 90] on label "Yes, they have" at bounding box center [186, 91] width 36 height 6
click at [0, 0] on input "Yes, they have" at bounding box center [0, 0] width 0 height 0
click at [210, 115] on button "Continue" at bounding box center [201, 116] width 26 height 9
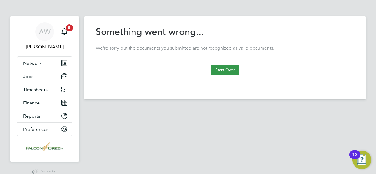
click at [226, 71] on button "Start Over" at bounding box center [225, 69] width 29 height 9
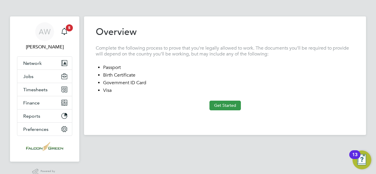
click at [226, 106] on button "Get Started" at bounding box center [224, 105] width 31 height 9
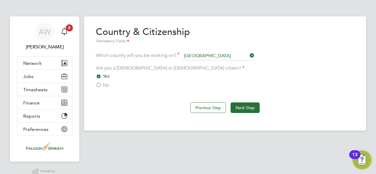
click at [246, 105] on button "Next Step" at bounding box center [245, 107] width 29 height 11
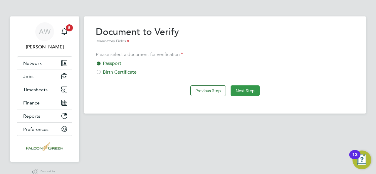
click at [255, 90] on button "Next Step" at bounding box center [245, 90] width 29 height 11
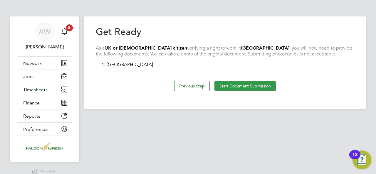
click at [254, 83] on button "Start Document Submission" at bounding box center [244, 86] width 61 height 11
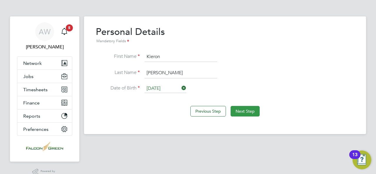
click at [243, 107] on button "Next Step" at bounding box center [245, 111] width 29 height 11
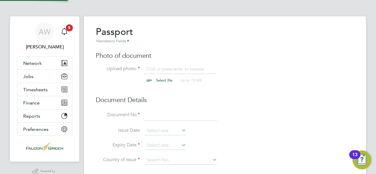
scroll to position [8, 73]
click at [150, 78] on input "file" at bounding box center [170, 75] width 92 height 18
type input "C:\fakepath\_Kieron [PERSON_NAME] Passport - valid GB.jpg"
click at [151, 115] on input at bounding box center [180, 115] width 73 height 11
type input "148439295"
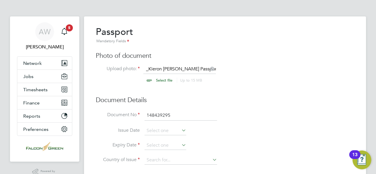
click at [270, 145] on li "Expiry Date" at bounding box center [225, 148] width 258 height 15
click at [166, 129] on input at bounding box center [165, 131] width 42 height 9
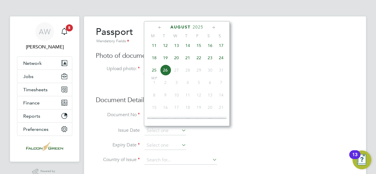
click at [159, 28] on icon at bounding box center [160, 27] width 6 height 6
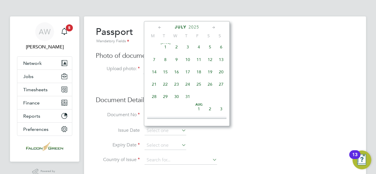
click at [193, 27] on span "2025" at bounding box center [194, 27] width 11 height 5
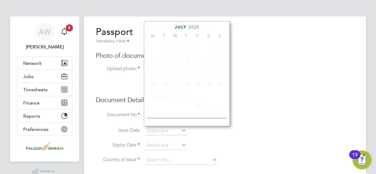
scroll to position [154, 0]
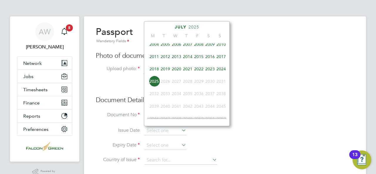
click at [220, 73] on span "2024" at bounding box center [221, 68] width 11 height 11
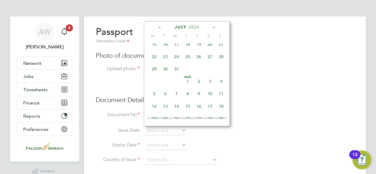
click at [156, 69] on span "29" at bounding box center [154, 68] width 11 height 11
type input "[DATE]"
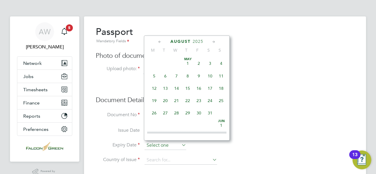
click at [177, 141] on input at bounding box center [165, 145] width 42 height 9
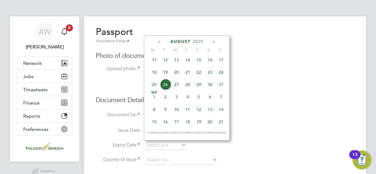
click at [162, 41] on icon at bounding box center [160, 42] width 6 height 6
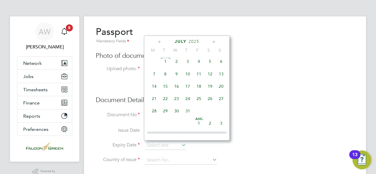
click at [166, 114] on span "29" at bounding box center [165, 110] width 11 height 11
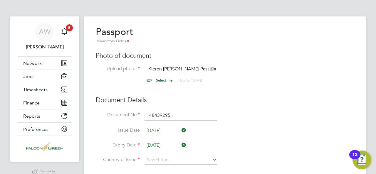
click at [175, 149] on input "29 Jul 2025" at bounding box center [165, 145] width 42 height 9
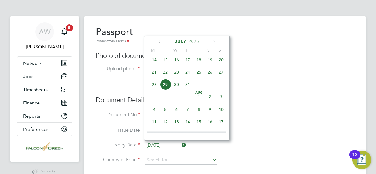
click at [197, 41] on span "2025" at bounding box center [194, 41] width 11 height 5
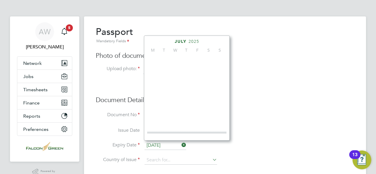
scroll to position [154, 0]
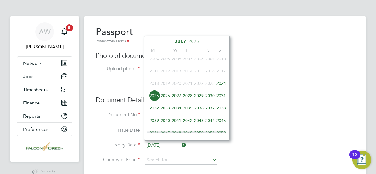
click at [178, 113] on span "2034" at bounding box center [176, 107] width 11 height 11
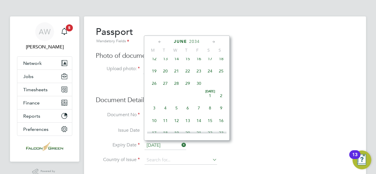
click at [214, 43] on icon at bounding box center [214, 42] width 6 height 6
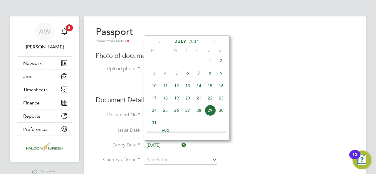
click at [209, 114] on span "29" at bounding box center [209, 110] width 11 height 11
type input "29 Jul 2034"
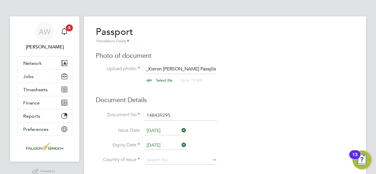
click at [275, 109] on div "Passport Mandatory Fields Photo of document Upload photo: _Kieron Scott Passpor…" at bounding box center [225, 98] width 258 height 145
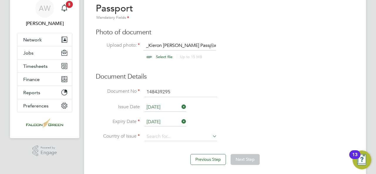
scroll to position [35, 0]
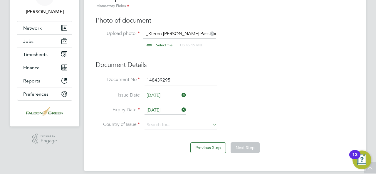
click at [214, 119] on li "Expiry Date 29 Jul 2034" at bounding box center [225, 113] width 258 height 15
click at [213, 122] on ul "Document No 148439295 Issue Date 29 Jul 2024 Expiry Date 29 Jul 2034 Country of…" at bounding box center [225, 105] width 258 height 60
click at [211, 122] on icon at bounding box center [211, 124] width 0 height 8
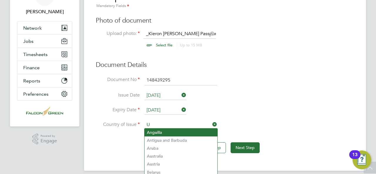
type input "[GEOGRAPHIC_DATA]"
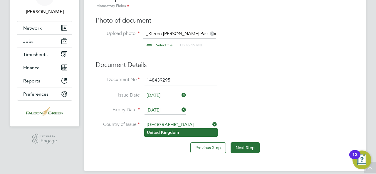
click at [176, 129] on li "United Kingdom" at bounding box center [180, 133] width 73 height 8
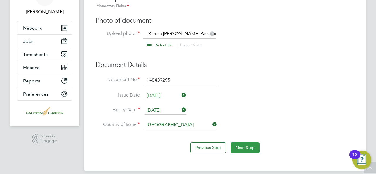
click at [246, 147] on button "Next Step" at bounding box center [245, 147] width 29 height 11
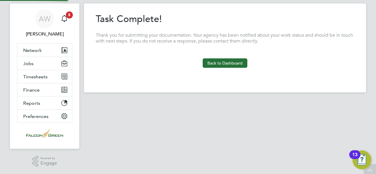
scroll to position [12, 0]
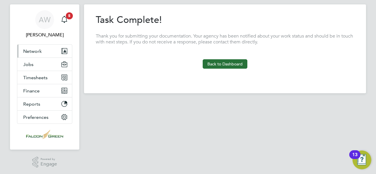
click at [47, 48] on button "Network" at bounding box center [44, 51] width 55 height 13
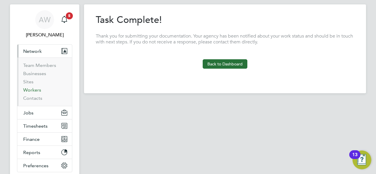
click at [36, 91] on link "Workers" at bounding box center [32, 90] width 18 height 6
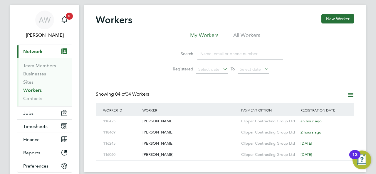
scroll to position [23, 0]
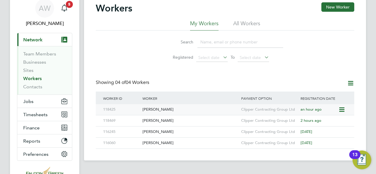
click at [157, 109] on div "[PERSON_NAME]" at bounding box center [190, 109] width 99 height 11
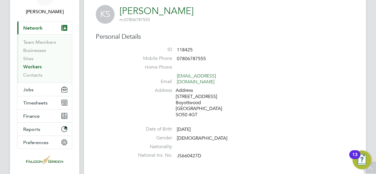
scroll to position [23, 0]
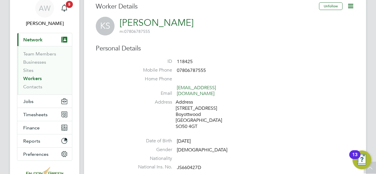
click at [33, 77] on link "Workers" at bounding box center [32, 79] width 18 height 6
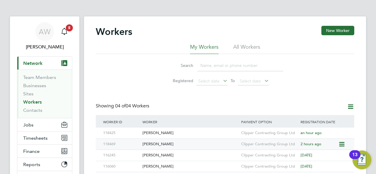
click at [163, 143] on div "[PERSON_NAME]" at bounding box center [190, 144] width 99 height 11
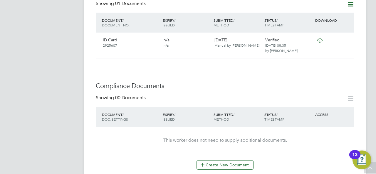
scroll to position [258, 0]
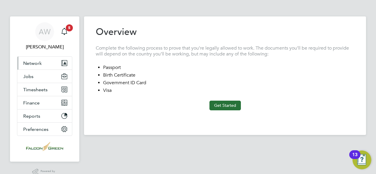
click at [40, 65] on button "Network" at bounding box center [44, 63] width 55 height 13
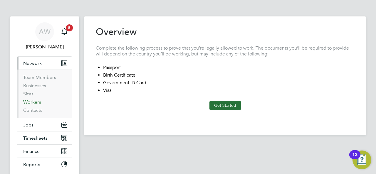
click at [37, 101] on link "Workers" at bounding box center [32, 102] width 18 height 6
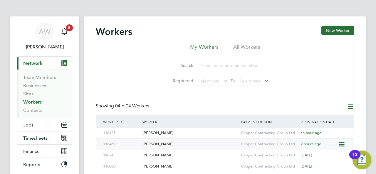
click at [158, 142] on div "[PERSON_NAME]" at bounding box center [190, 144] width 99 height 11
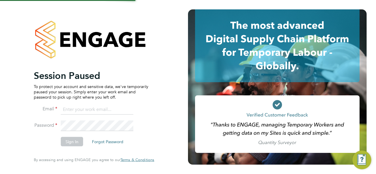
type input "[PERSON_NAME][EMAIL_ADDRESS][PERSON_NAME][DOMAIN_NAME]"
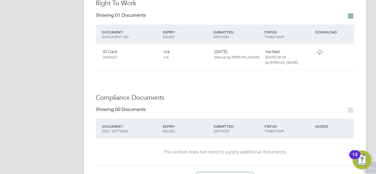
scroll to position [247, 0]
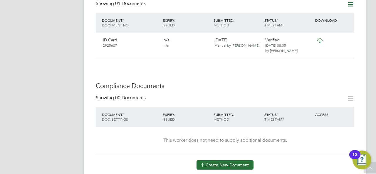
click at [222, 160] on button "Create New Document" at bounding box center [224, 164] width 57 height 9
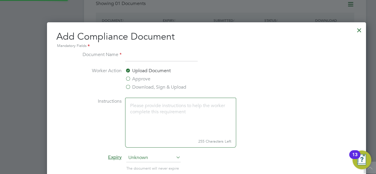
scroll to position [307, 356]
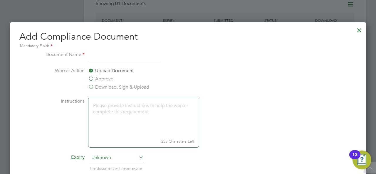
click at [105, 78] on label "Approve" at bounding box center [100, 78] width 25 height 7
click at [0, 0] on input "Approve" at bounding box center [0, 0] width 0 height 0
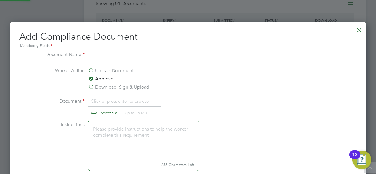
scroll to position [9, 73]
click at [93, 108] on input "file" at bounding box center [114, 107] width 92 height 18
type input "C:\fakepath\Oskar Sokolowski CSCS card (2).jpg"
click at [256, 145] on li "Instructions 255 Characters Left" at bounding box center [188, 149] width 295 height 56
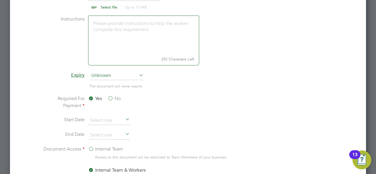
scroll to position [364, 0]
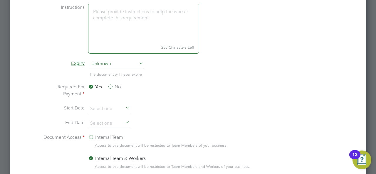
click at [113, 86] on label "No" at bounding box center [113, 86] width 13 height 7
click at [0, 0] on input "No" at bounding box center [0, 0] width 0 height 0
click at [190, 131] on li "End Date" at bounding box center [188, 126] width 295 height 15
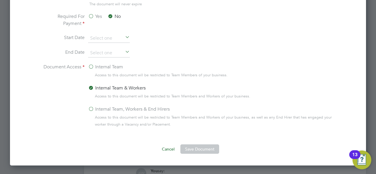
scroll to position [446, 0]
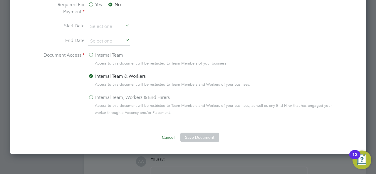
click at [91, 97] on label "Internal Team, Workers & End Hirers" at bounding box center [129, 97] width 82 height 7
click at [0, 0] on input "Internal Team, Workers & End Hirers" at bounding box center [0, 0] width 0 height 0
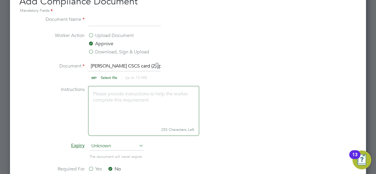
scroll to position [270, 0]
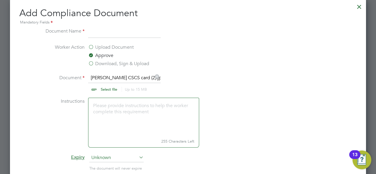
click at [113, 33] on input at bounding box center [124, 33] width 73 height 11
type input "c"
type input "CSCS"
click at [250, 85] on li "Document Oskar Sokolowski CSCS card (2).jpg Select file Up to 15 MB Drop your f…" at bounding box center [188, 85] width 295 height 23
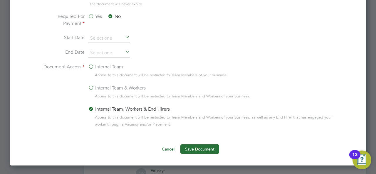
scroll to position [508, 0]
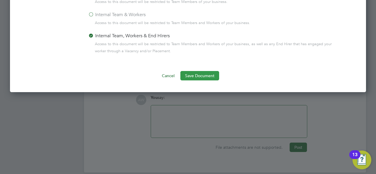
click at [200, 75] on button "Save Document" at bounding box center [199, 75] width 39 height 9
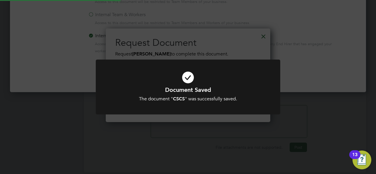
scroll to position [94, 164]
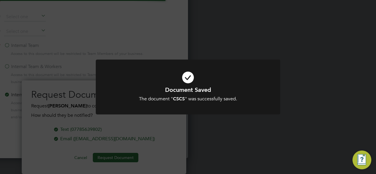
type input "[PERSON_NAME][EMAIL_ADDRESS][PERSON_NAME][DOMAIN_NAME]"
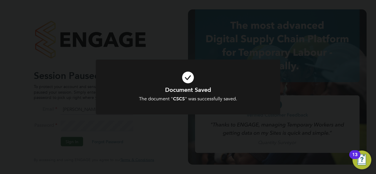
scroll to position [3, 3]
click at [179, 24] on div "Document Saved The document " CSCS " was successfully saved. Cancel Okay" at bounding box center [188, 87] width 376 height 174
